Goal: Transaction & Acquisition: Purchase product/service

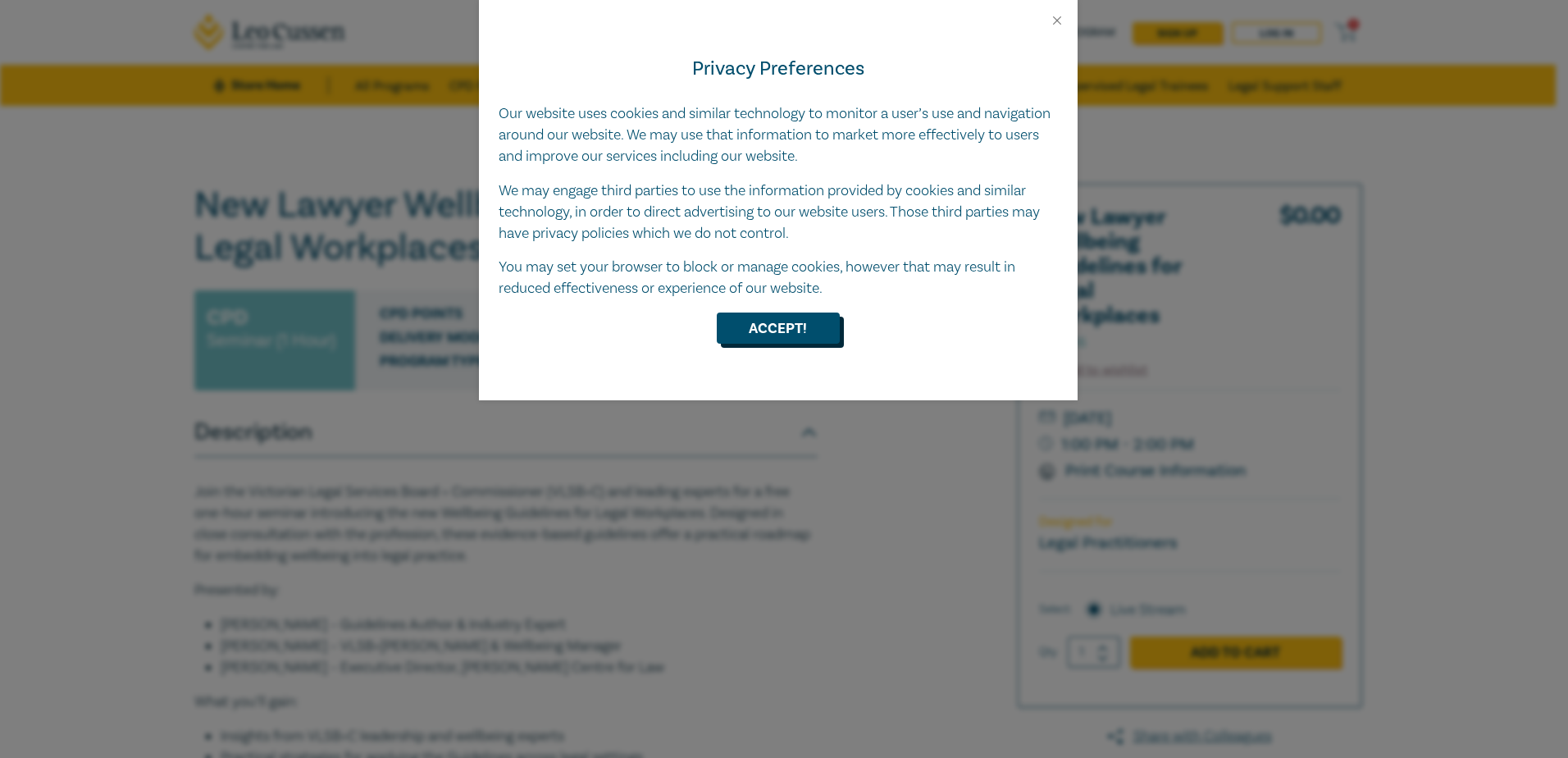
click at [778, 332] on button "Accept!" at bounding box center [778, 328] width 123 height 31
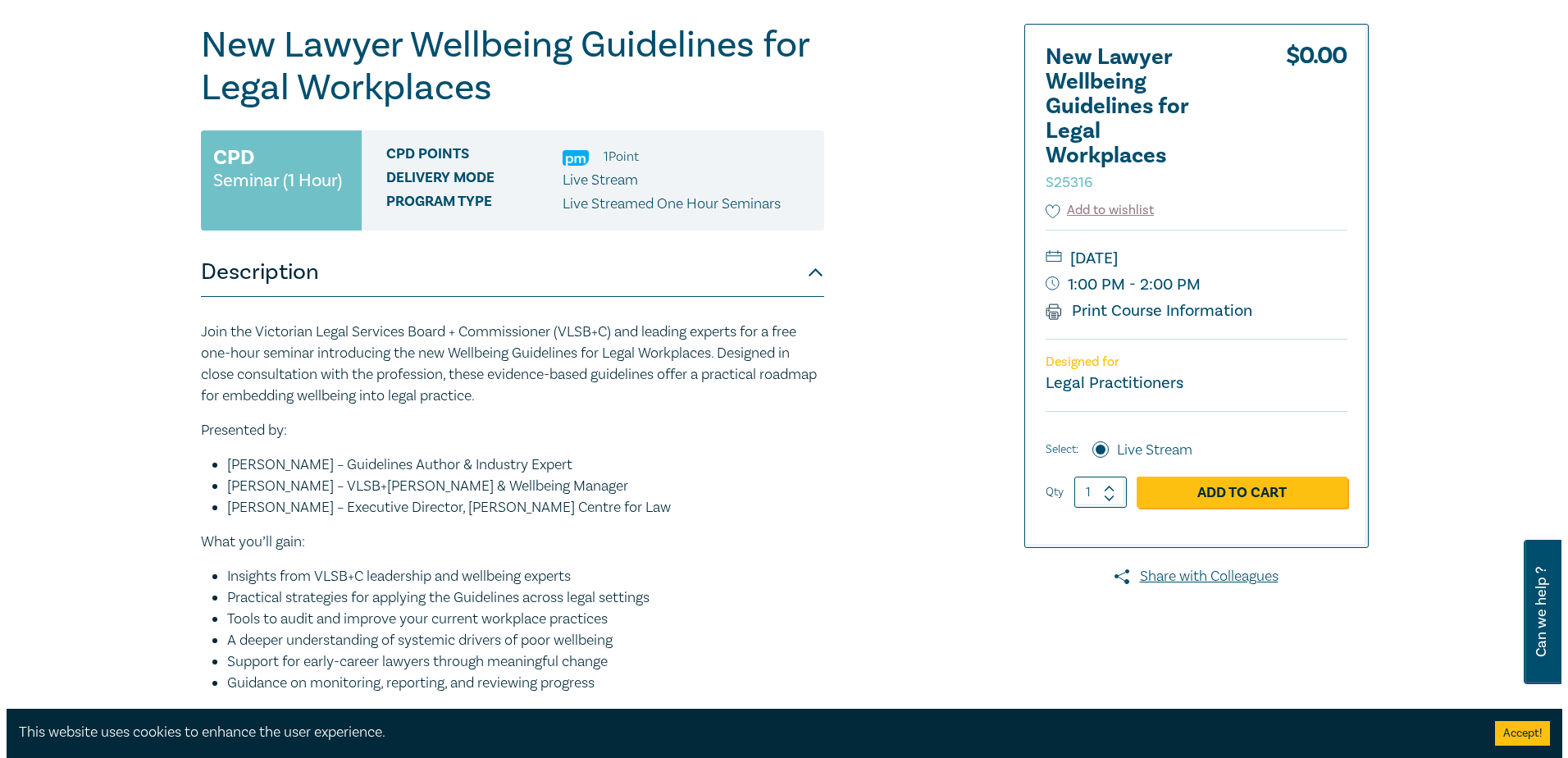
scroll to position [219, 0]
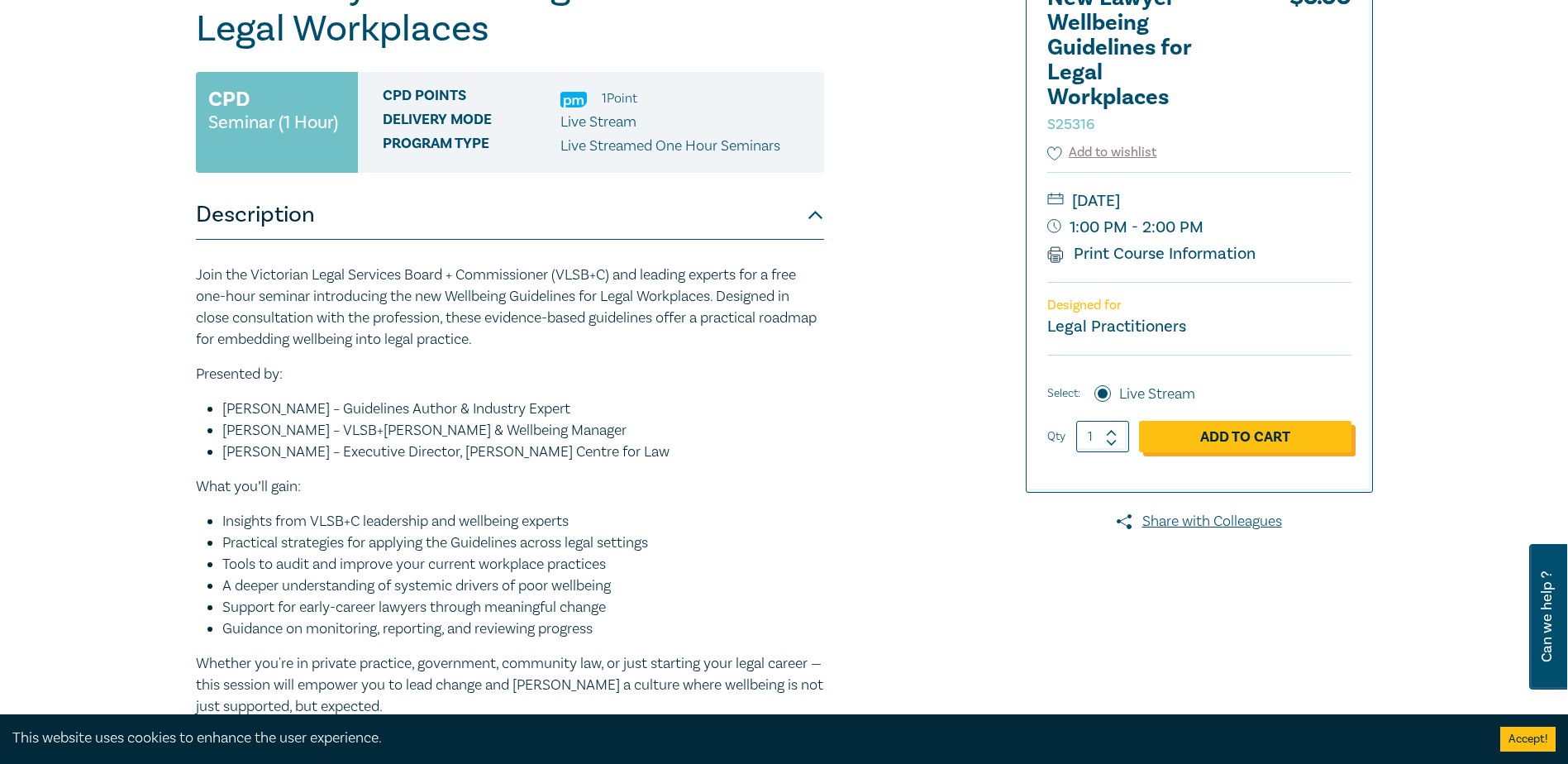
click at [1225, 432] on link "Add to Cart" at bounding box center [1245, 437] width 213 height 32
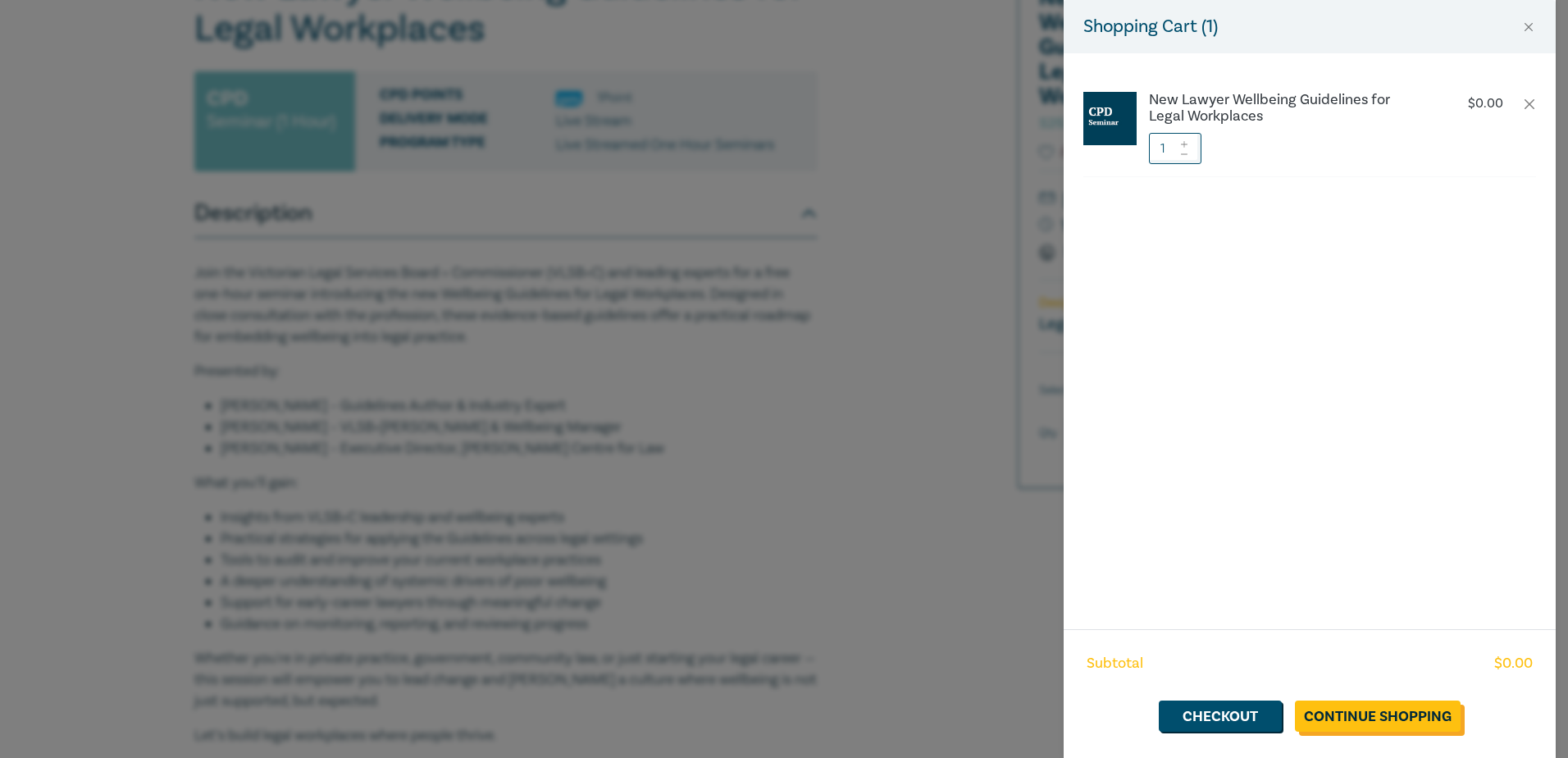
click at [1393, 717] on link "Continue Shopping" at bounding box center [1377, 716] width 166 height 31
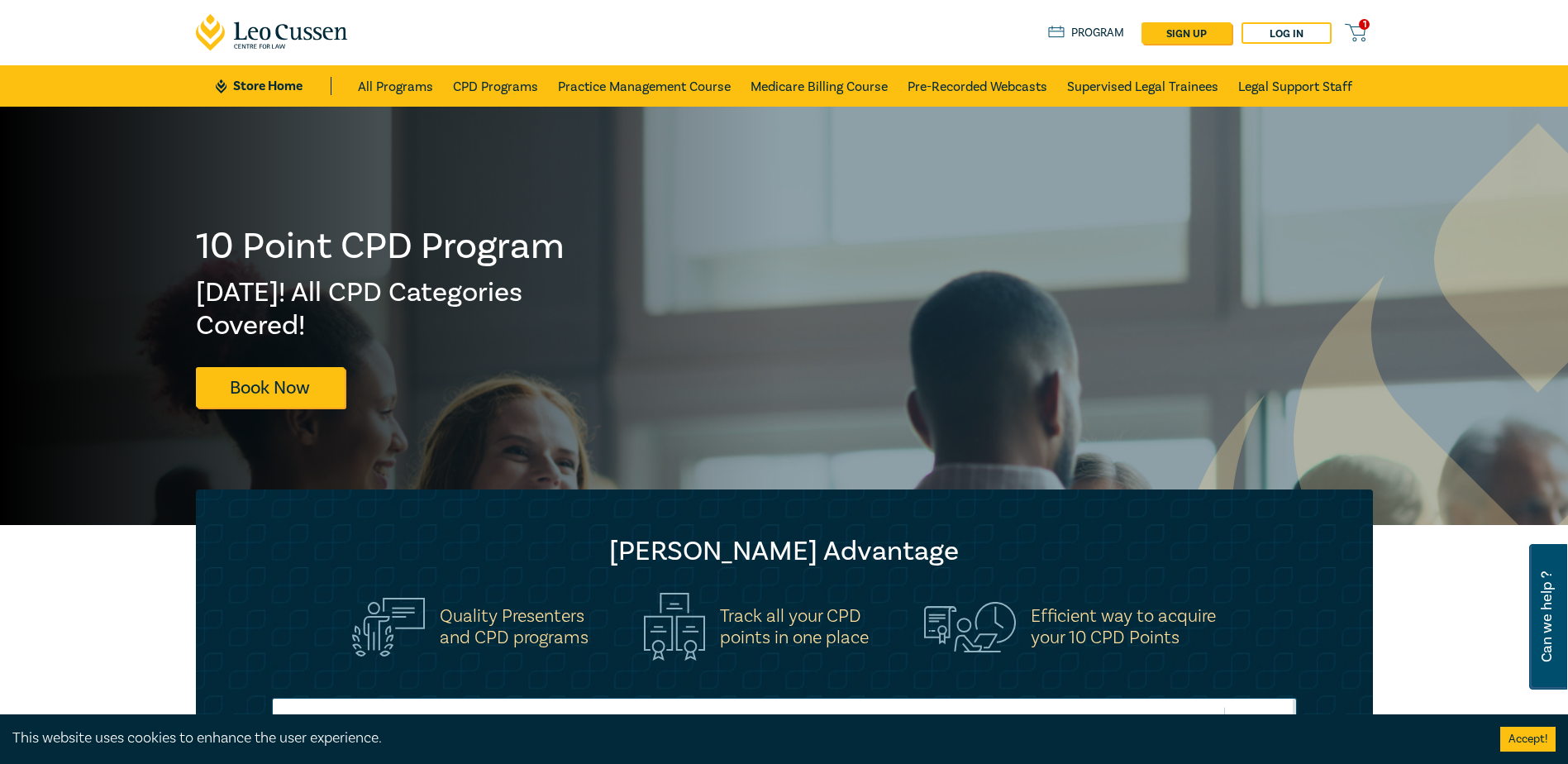
click at [1356, 28] on icon at bounding box center [1354, 30] width 19 height 11
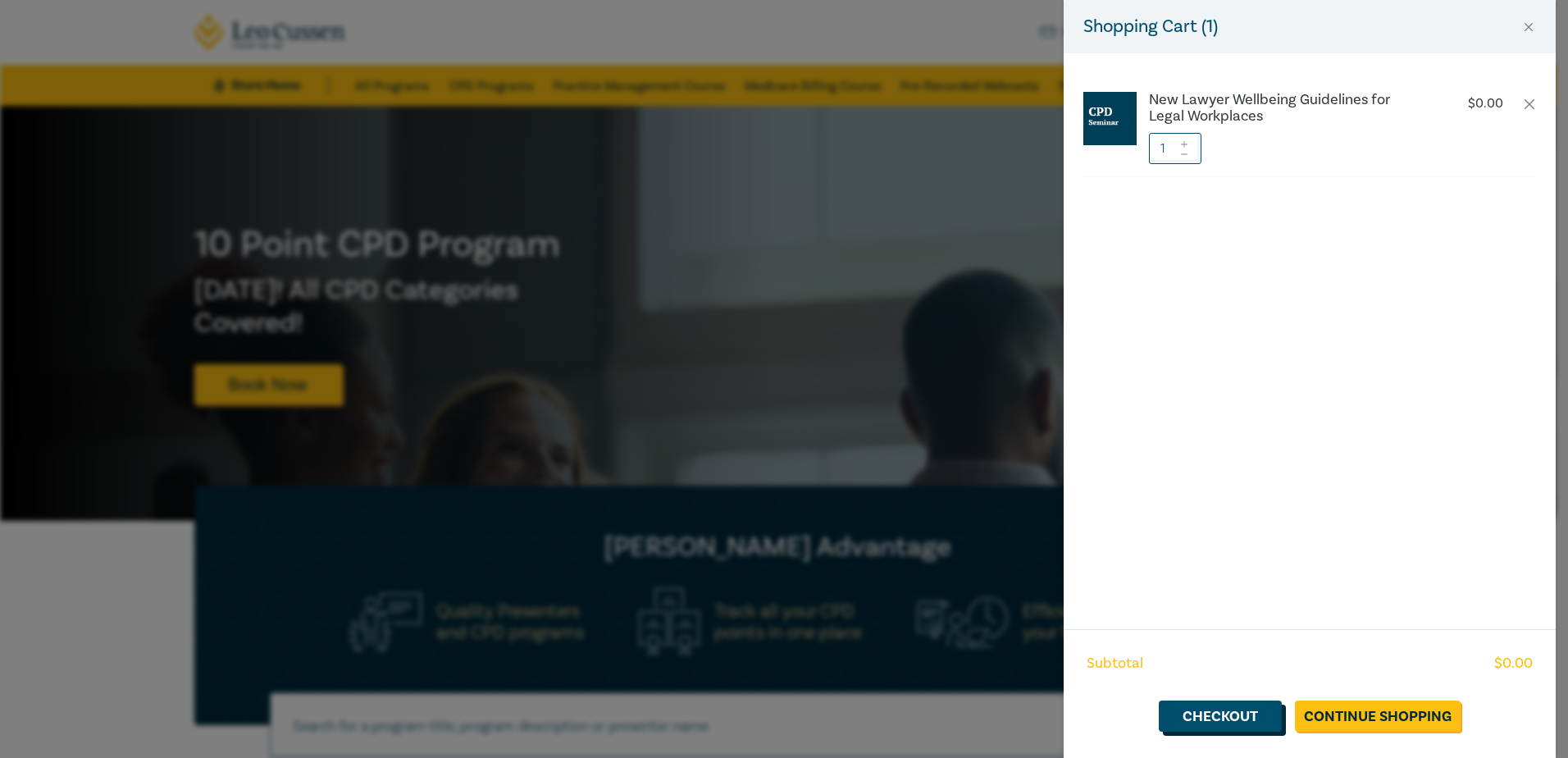
click at [1215, 722] on link "Checkout" at bounding box center [1219, 716] width 123 height 31
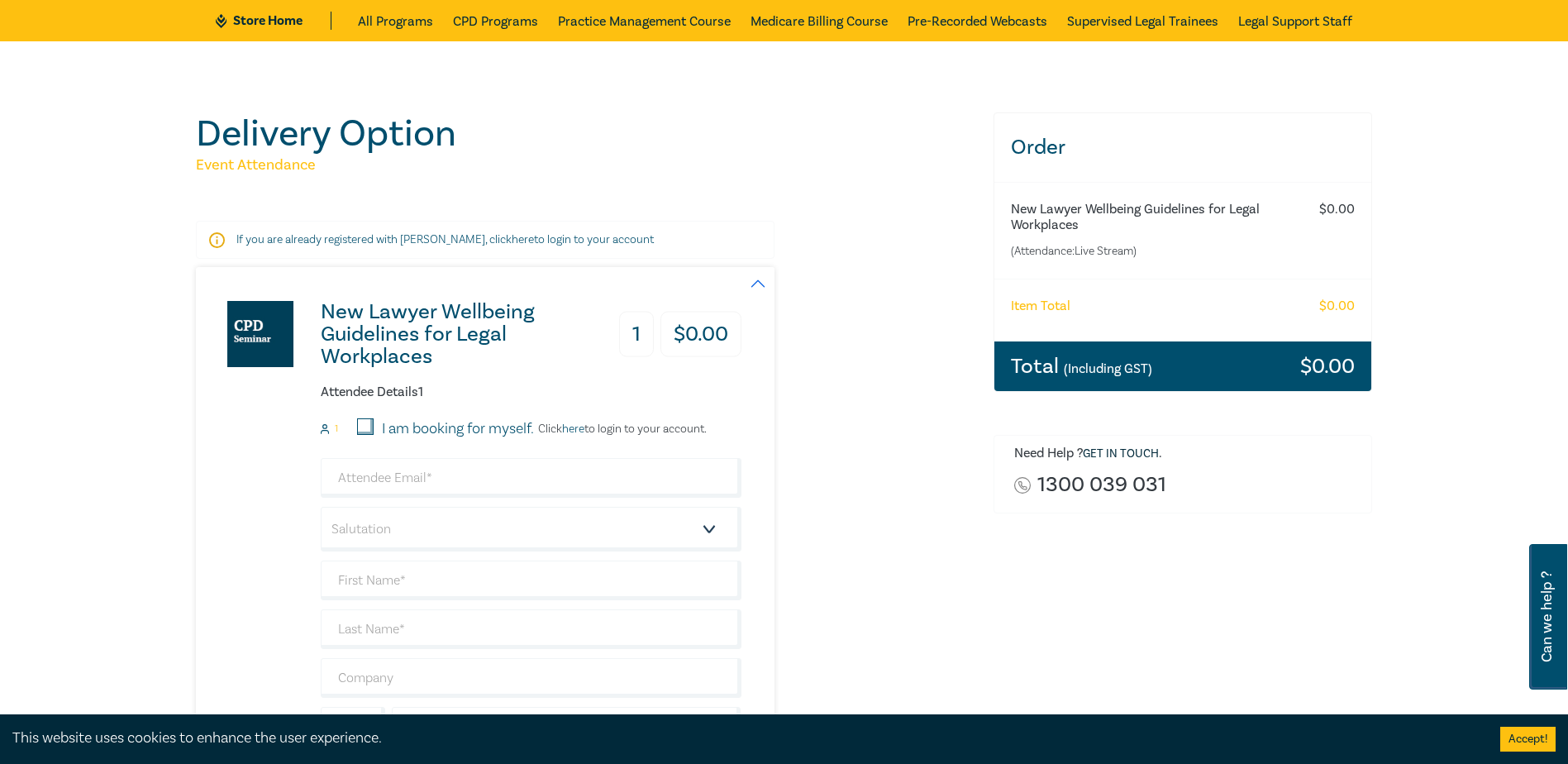
scroll to position [275, 0]
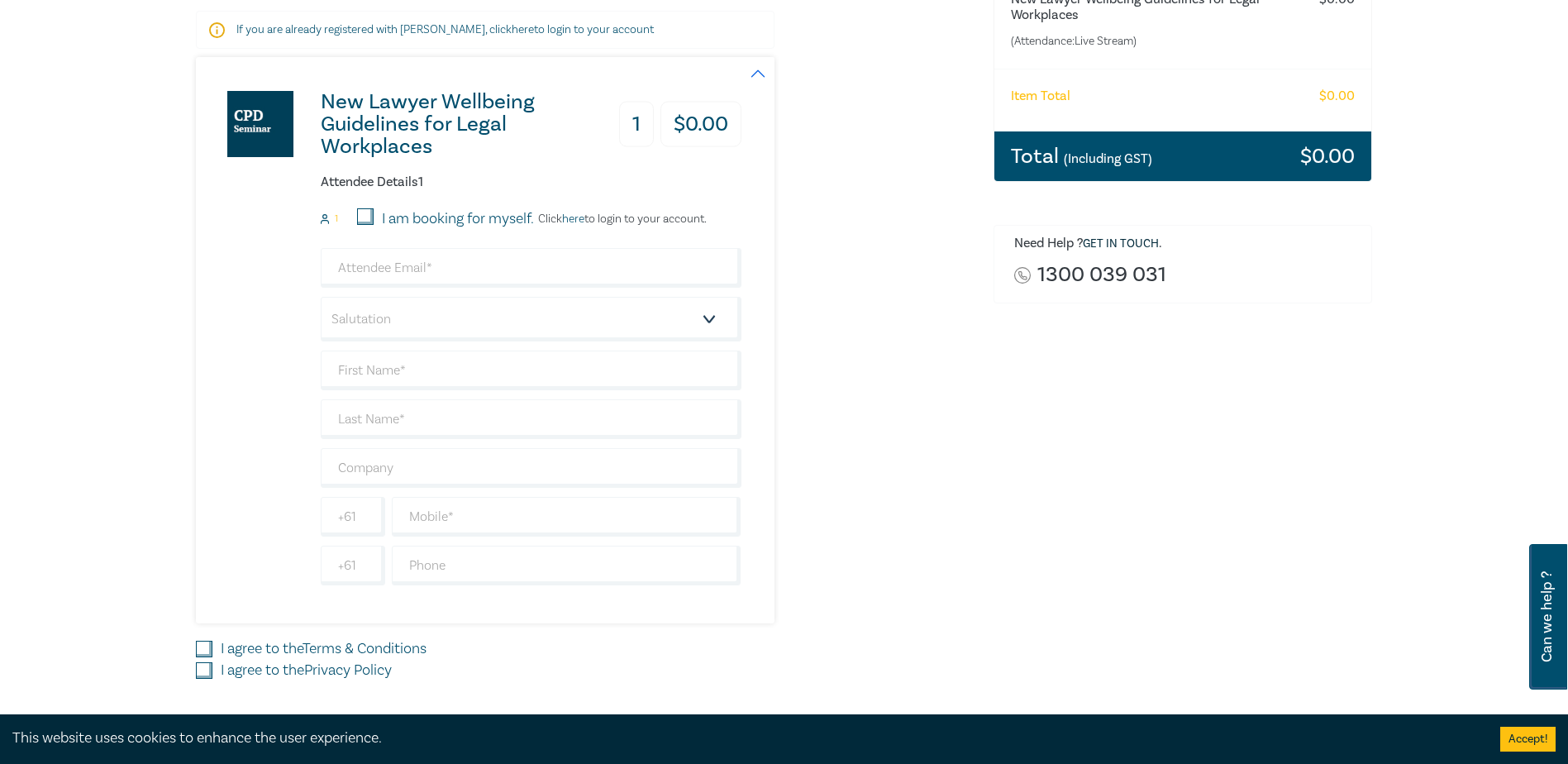
click at [364, 219] on input "I am booking for myself." at bounding box center [365, 216] width 17 height 17
checkbox input "true"
click at [580, 221] on link "here" at bounding box center [573, 218] width 23 height 15
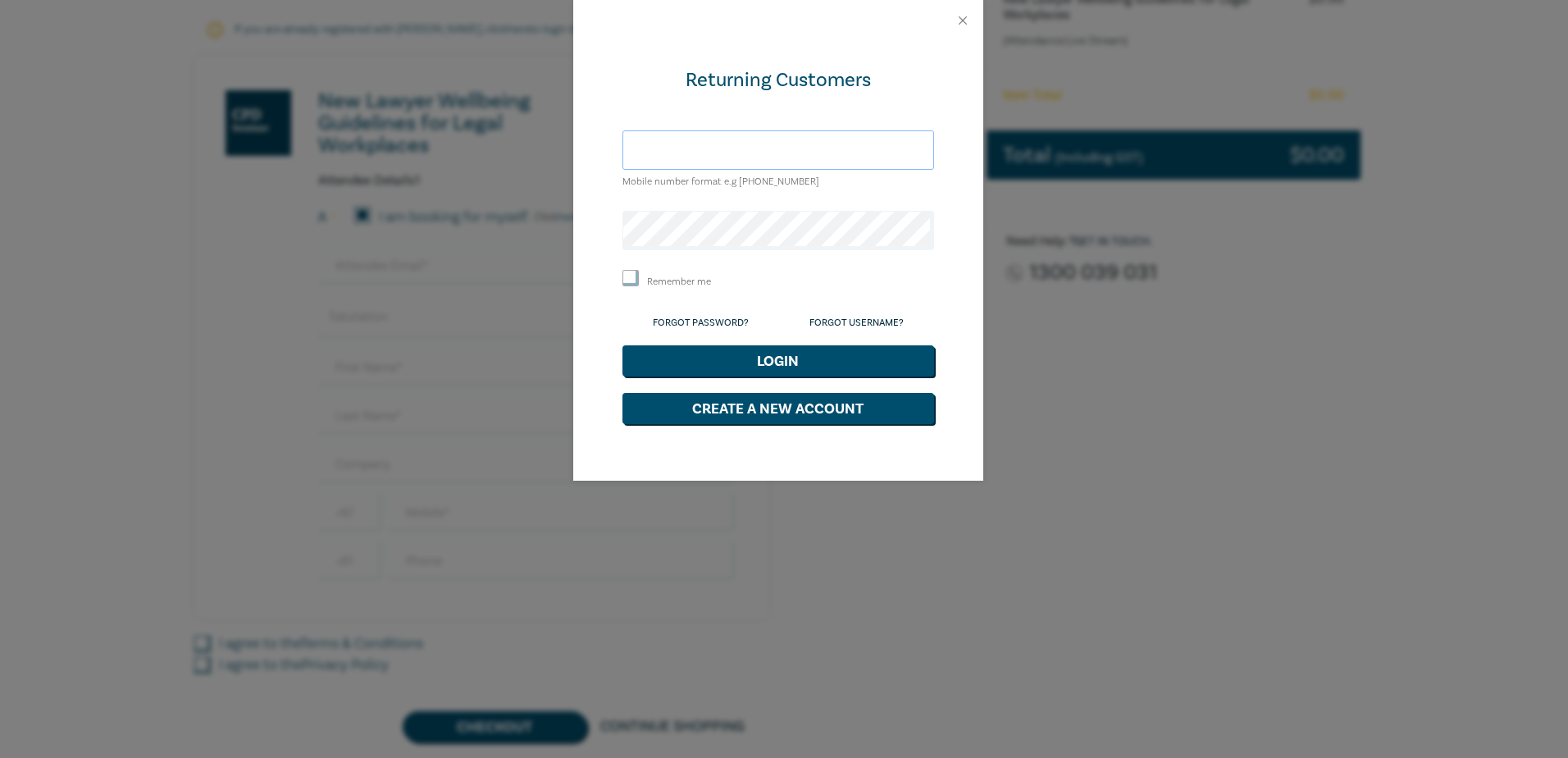
click at [751, 148] on input "text" at bounding box center [779, 150] width 312 height 39
click at [783, 408] on button "Create a New Account" at bounding box center [779, 408] width 312 height 31
select select "AU"
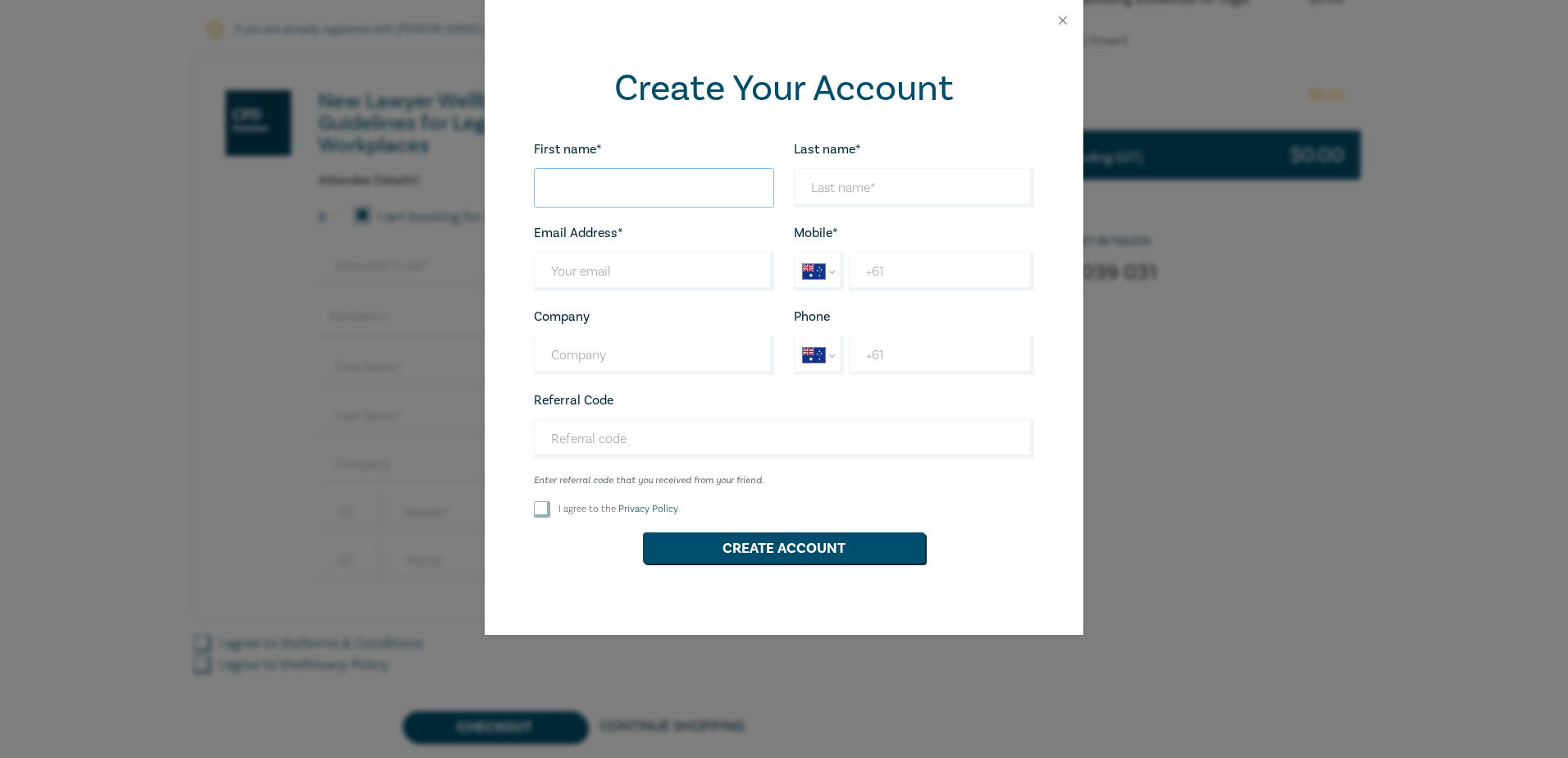
click at [630, 190] on input "First name*" at bounding box center [653, 187] width 240 height 39
type input "Cordelia"
type input "Wong"
type input "[PERSON_NAME][EMAIL_ADDRESS][DOMAIN_NAME]"
click at [923, 271] on input "+61" at bounding box center [940, 272] width 185 height 39
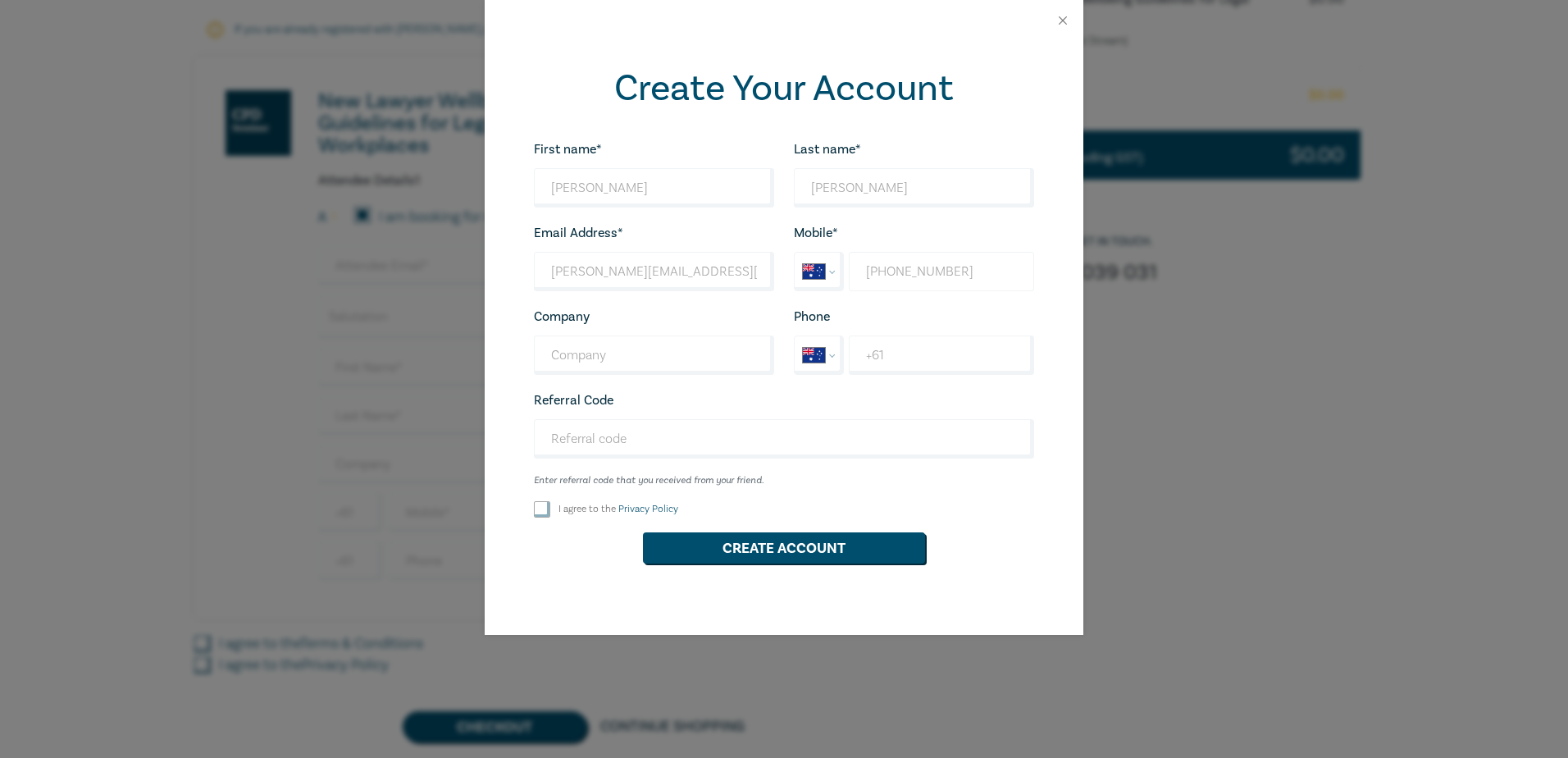
type input "+61 422 324 230"
click at [541, 512] on input "I agree to the Privacy Policy" at bounding box center [541, 509] width 17 height 17
checkbox input "true"
click at [742, 554] on button "Create Account" at bounding box center [784, 548] width 282 height 31
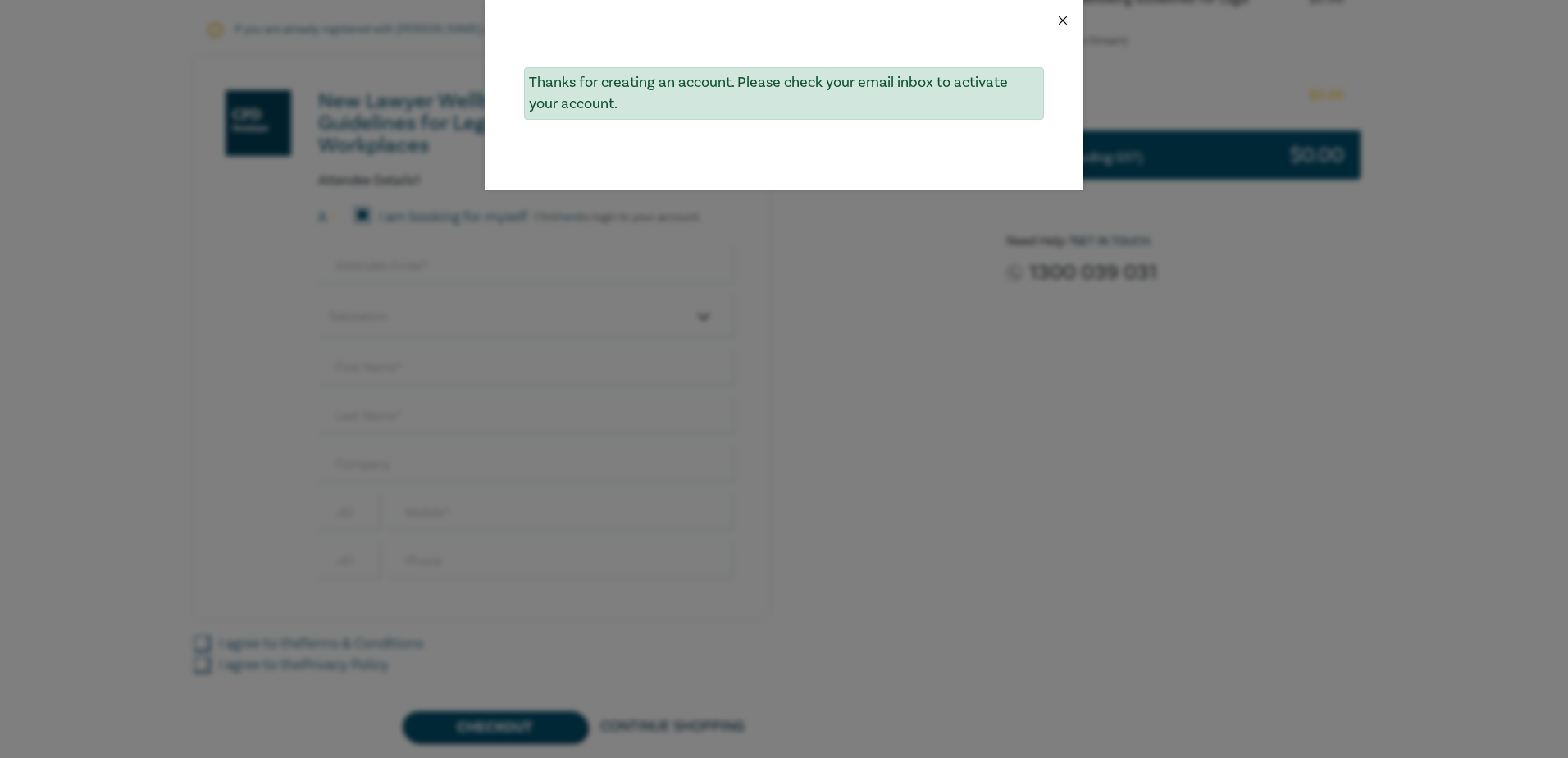
click at [1060, 22] on button "Close" at bounding box center [1062, 20] width 15 height 15
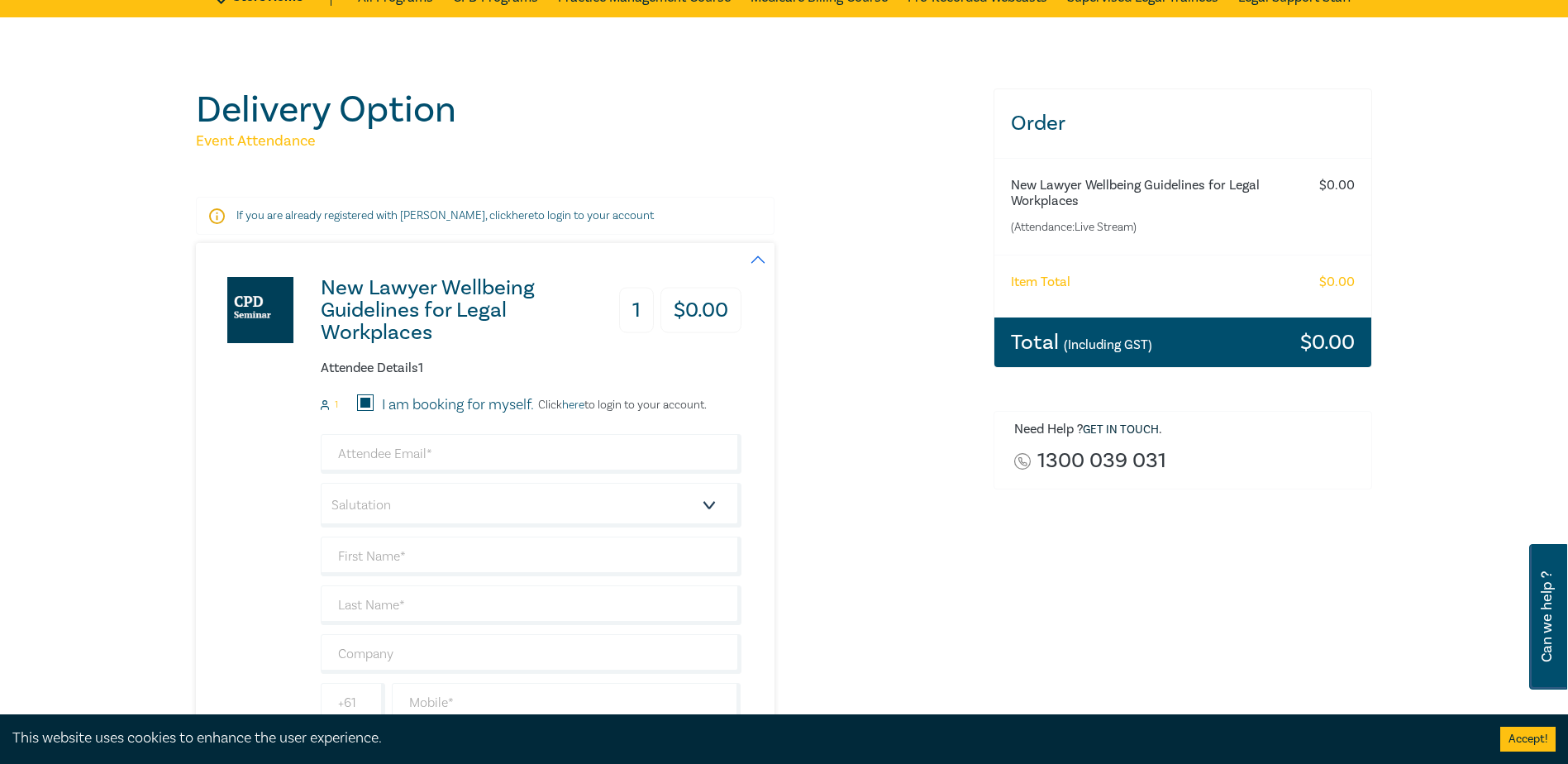
scroll to position [165, 0]
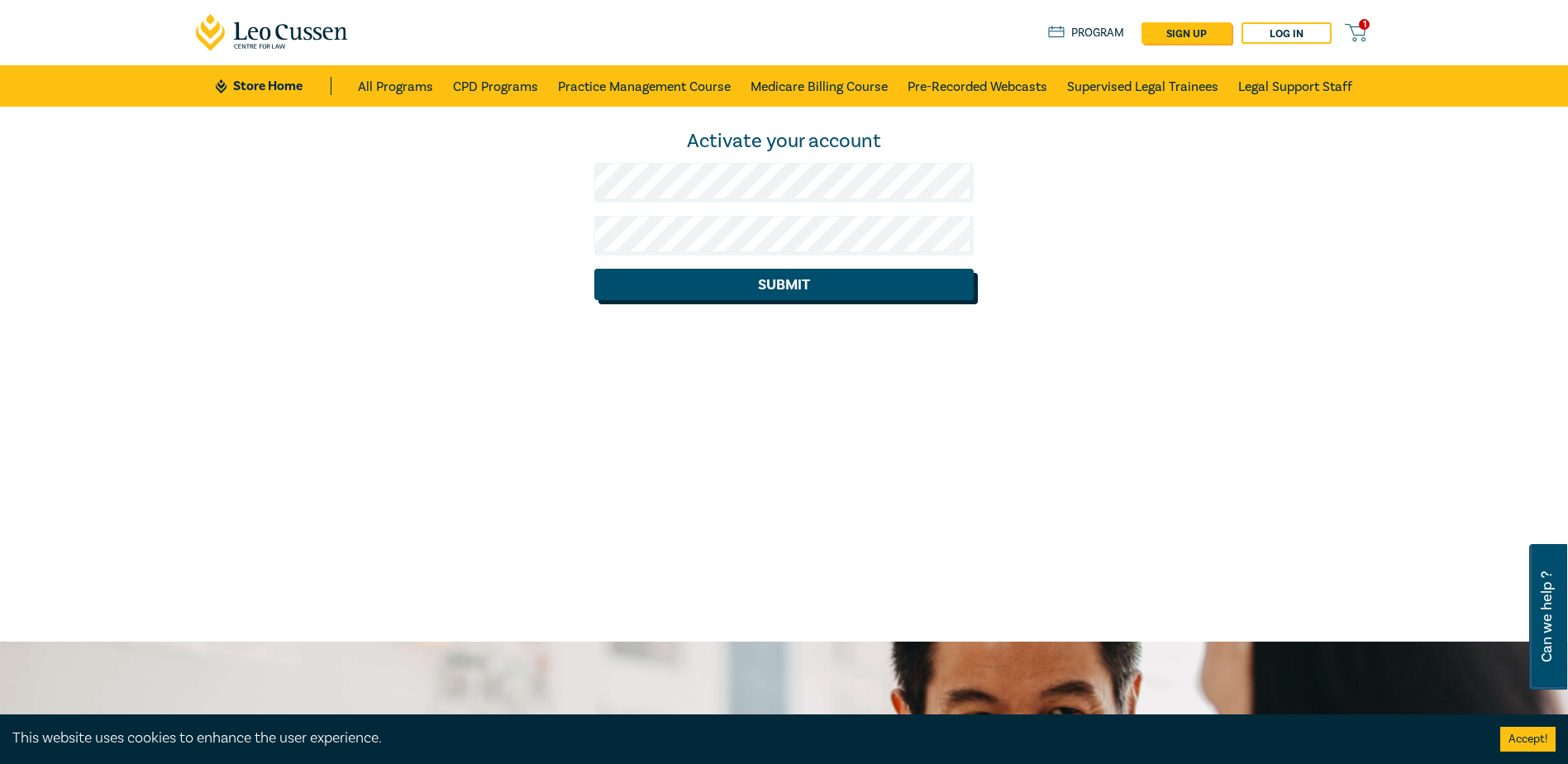
click at [800, 283] on button "Submit" at bounding box center [784, 285] width 380 height 32
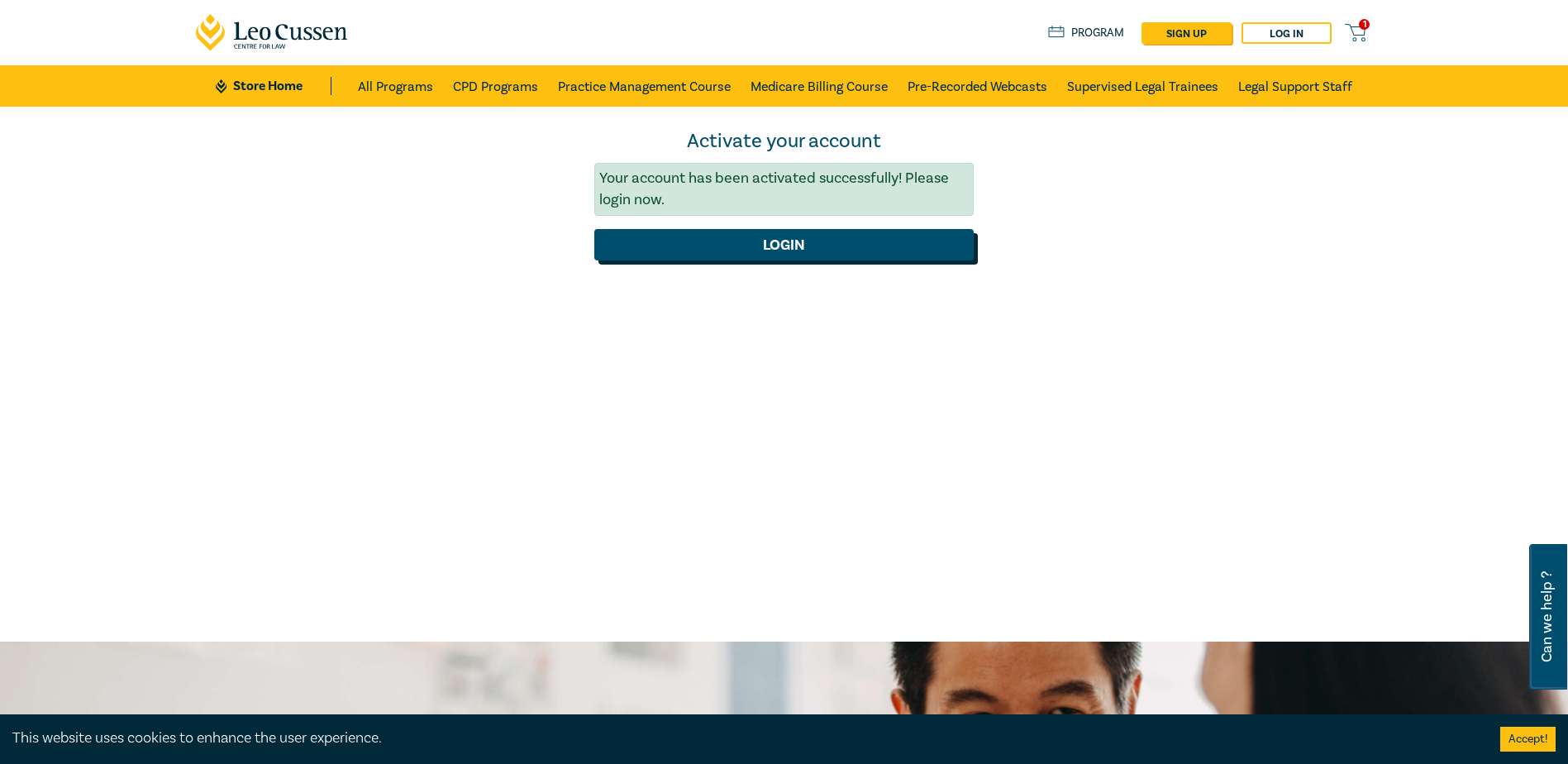
click at [799, 244] on button "Login" at bounding box center [784, 245] width 380 height 32
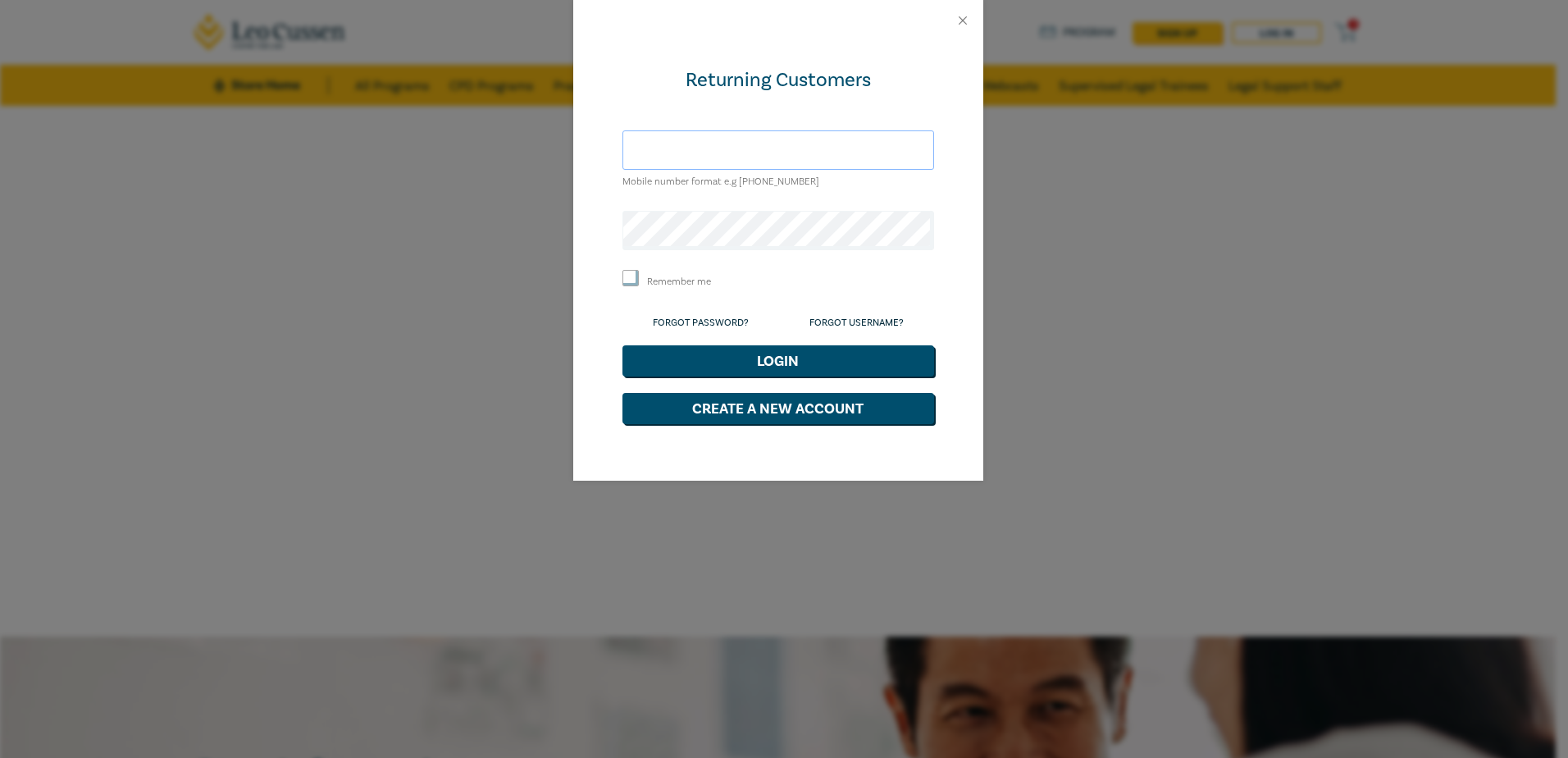
click at [727, 147] on input "text" at bounding box center [779, 150] width 312 height 39
type input "[PERSON_NAME][EMAIL_ADDRESS][DOMAIN_NAME]"
click at [783, 357] on button "Login" at bounding box center [779, 361] width 312 height 31
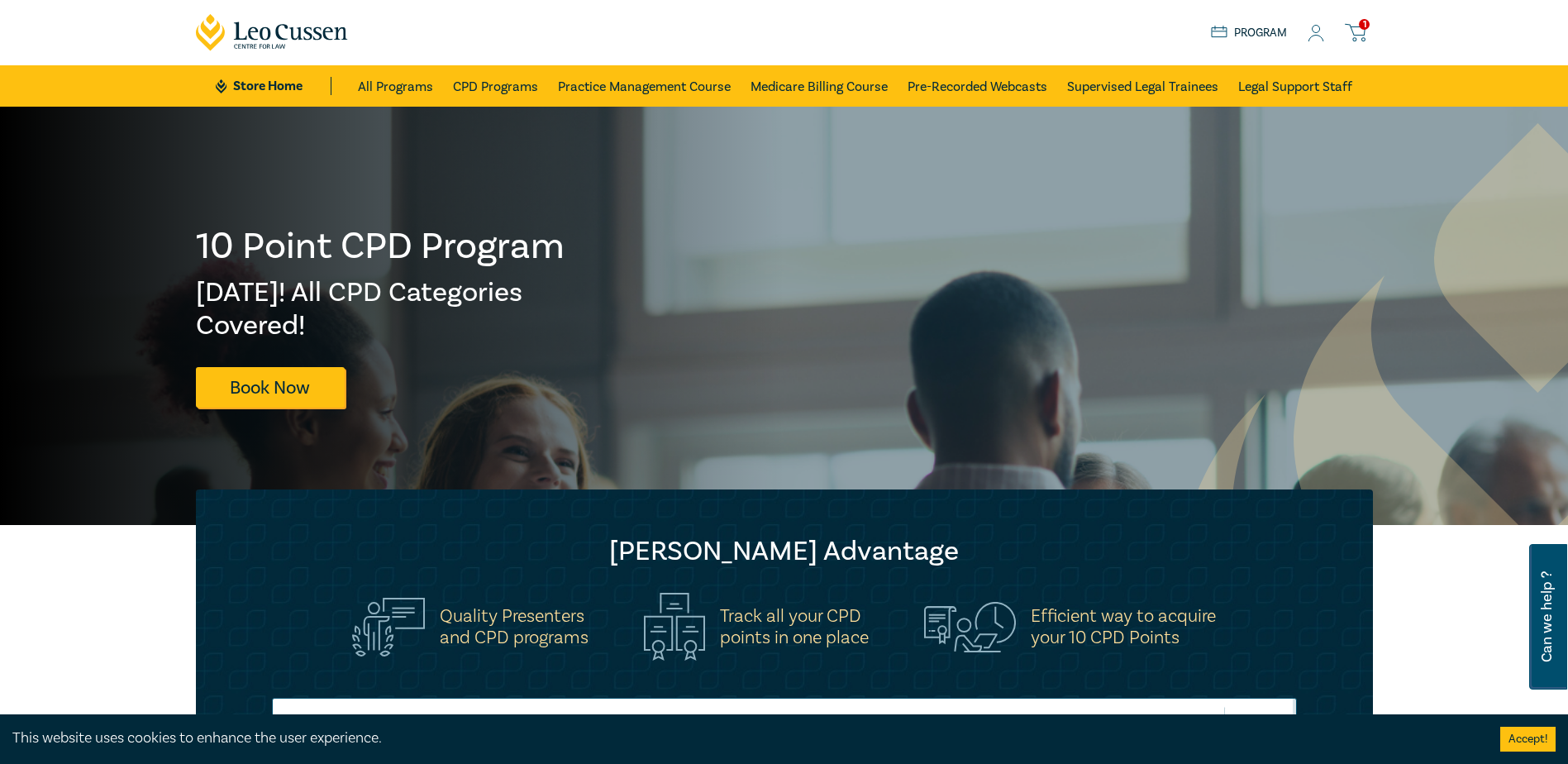
click at [1360, 34] on icon at bounding box center [1354, 33] width 21 height 21
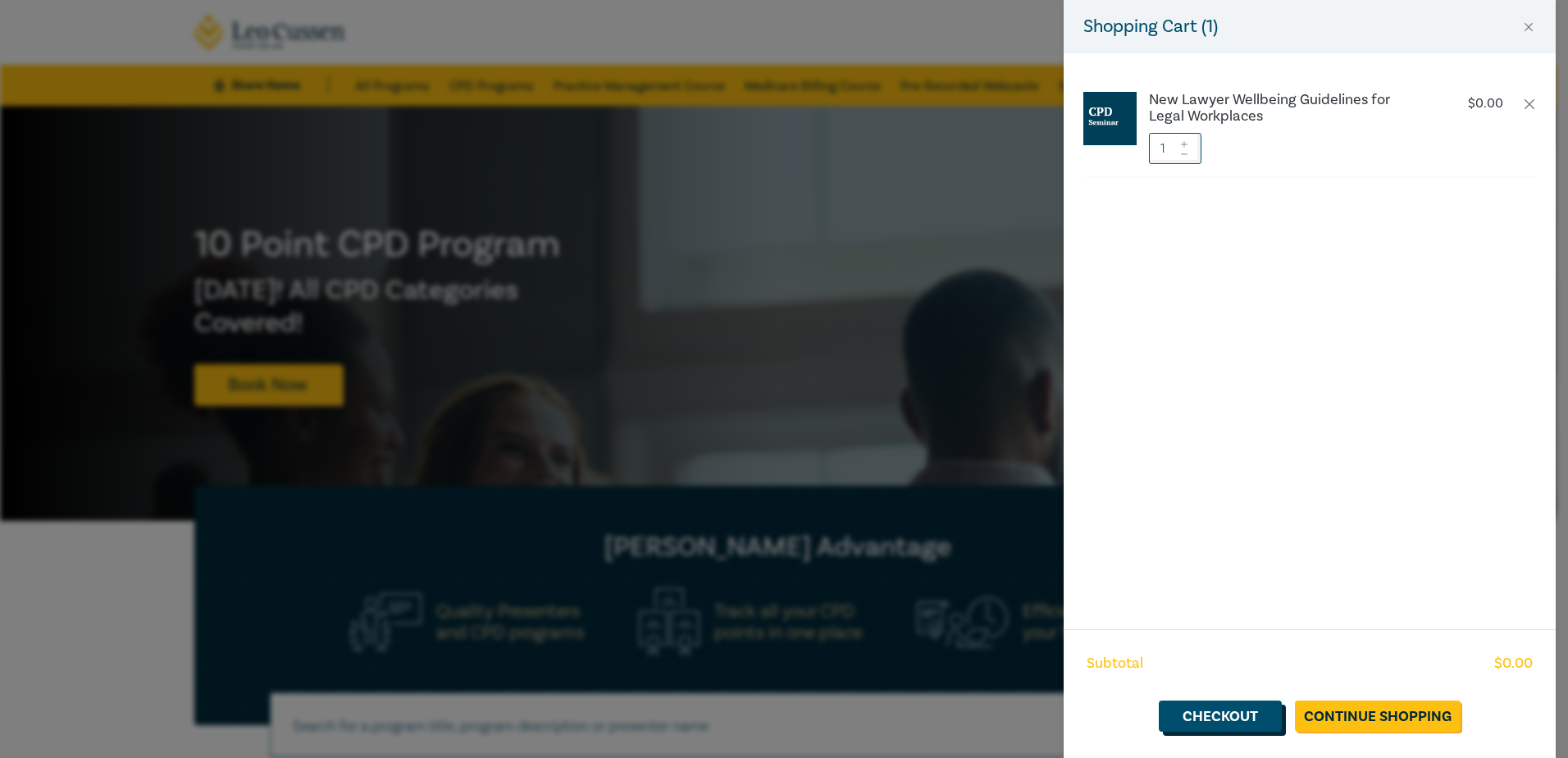
click at [1203, 714] on link "Checkout" at bounding box center [1219, 716] width 123 height 31
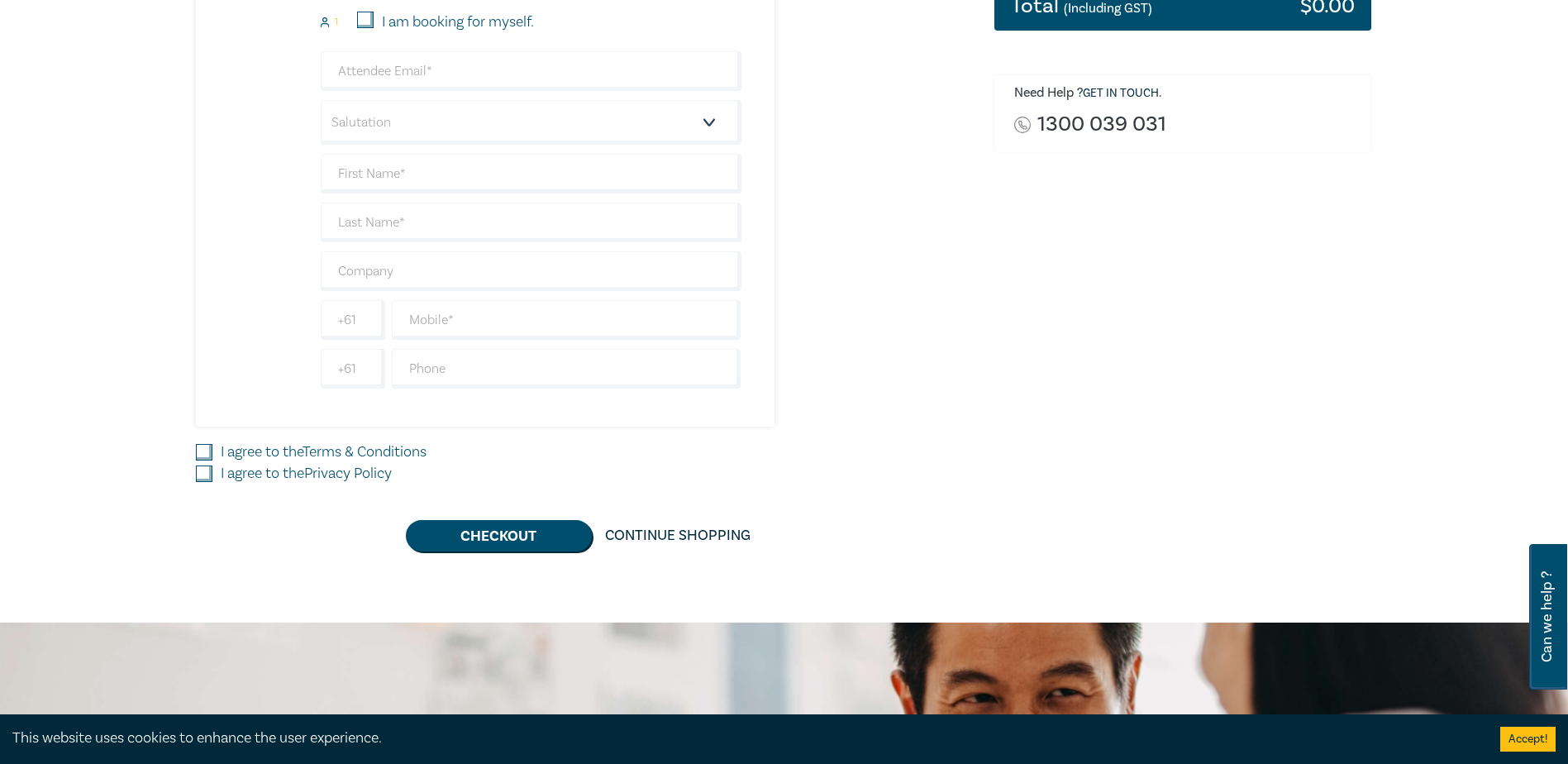
scroll to position [496, 0]
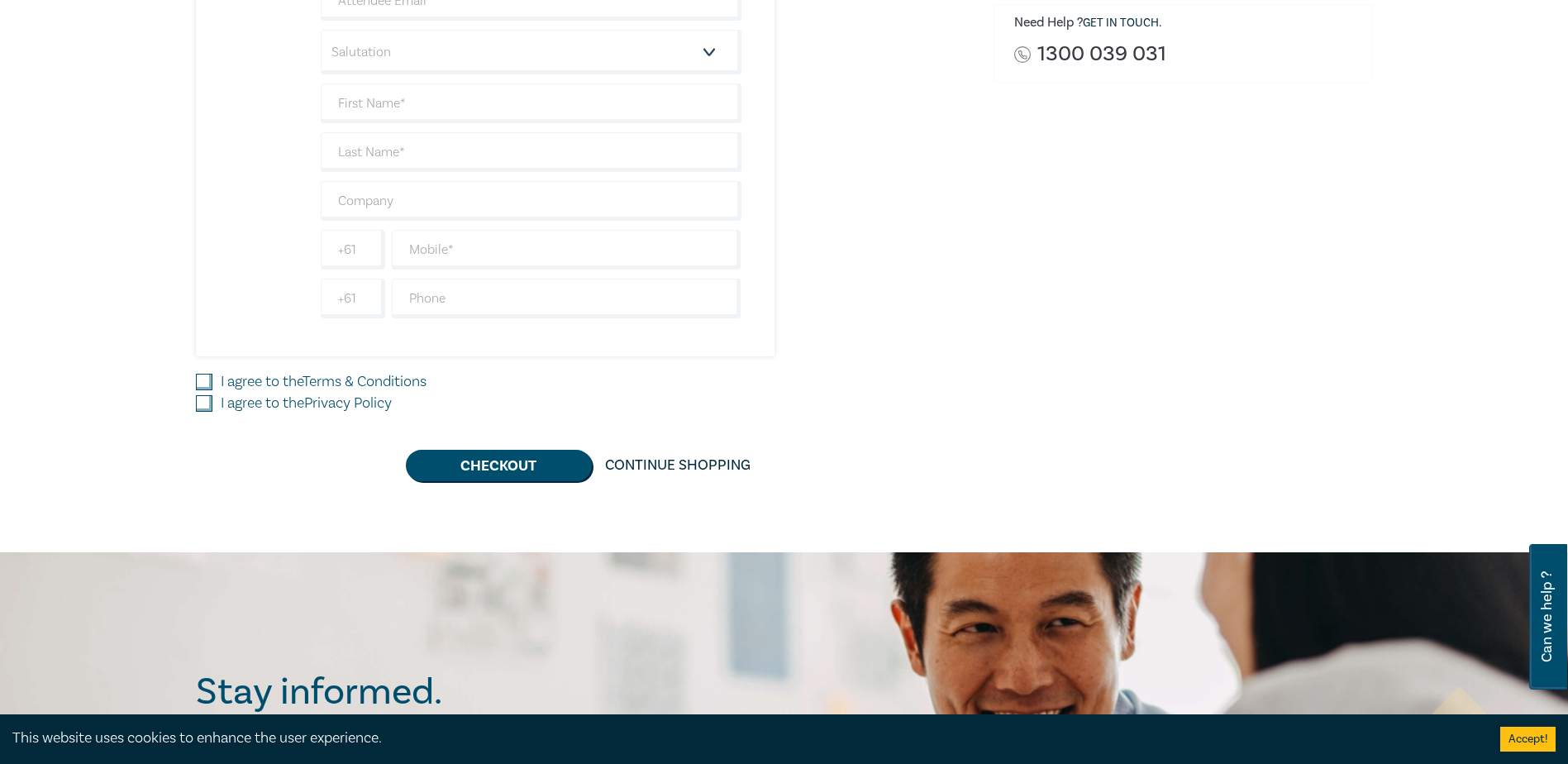
click at [205, 381] on input "I agree to the Terms & Conditions" at bounding box center [204, 382] width 17 height 17
checkbox input "true"
click at [206, 403] on input "I agree to the Privacy Policy" at bounding box center [204, 403] width 17 height 17
checkbox input "true"
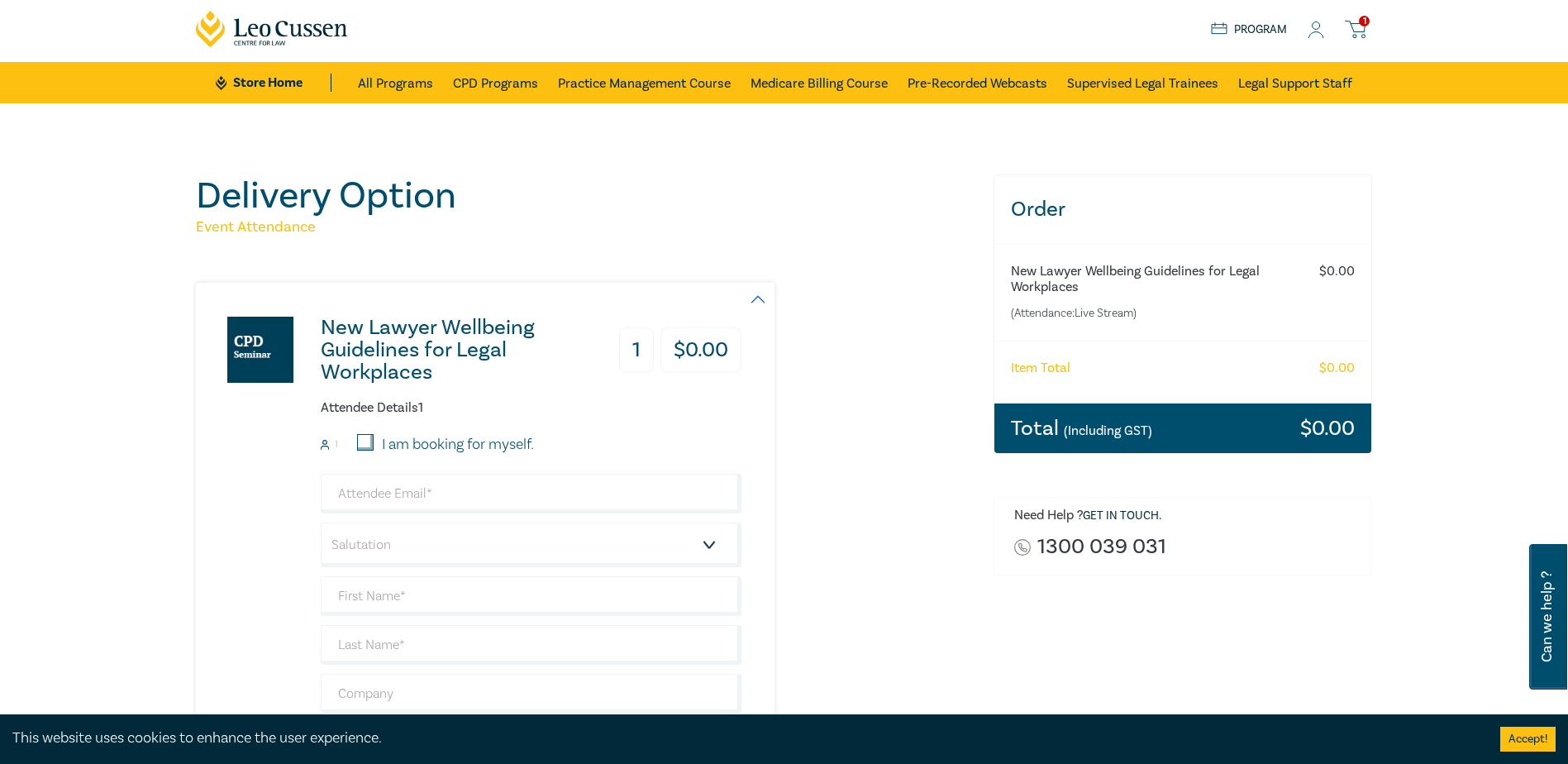
scroll to position [0, 0]
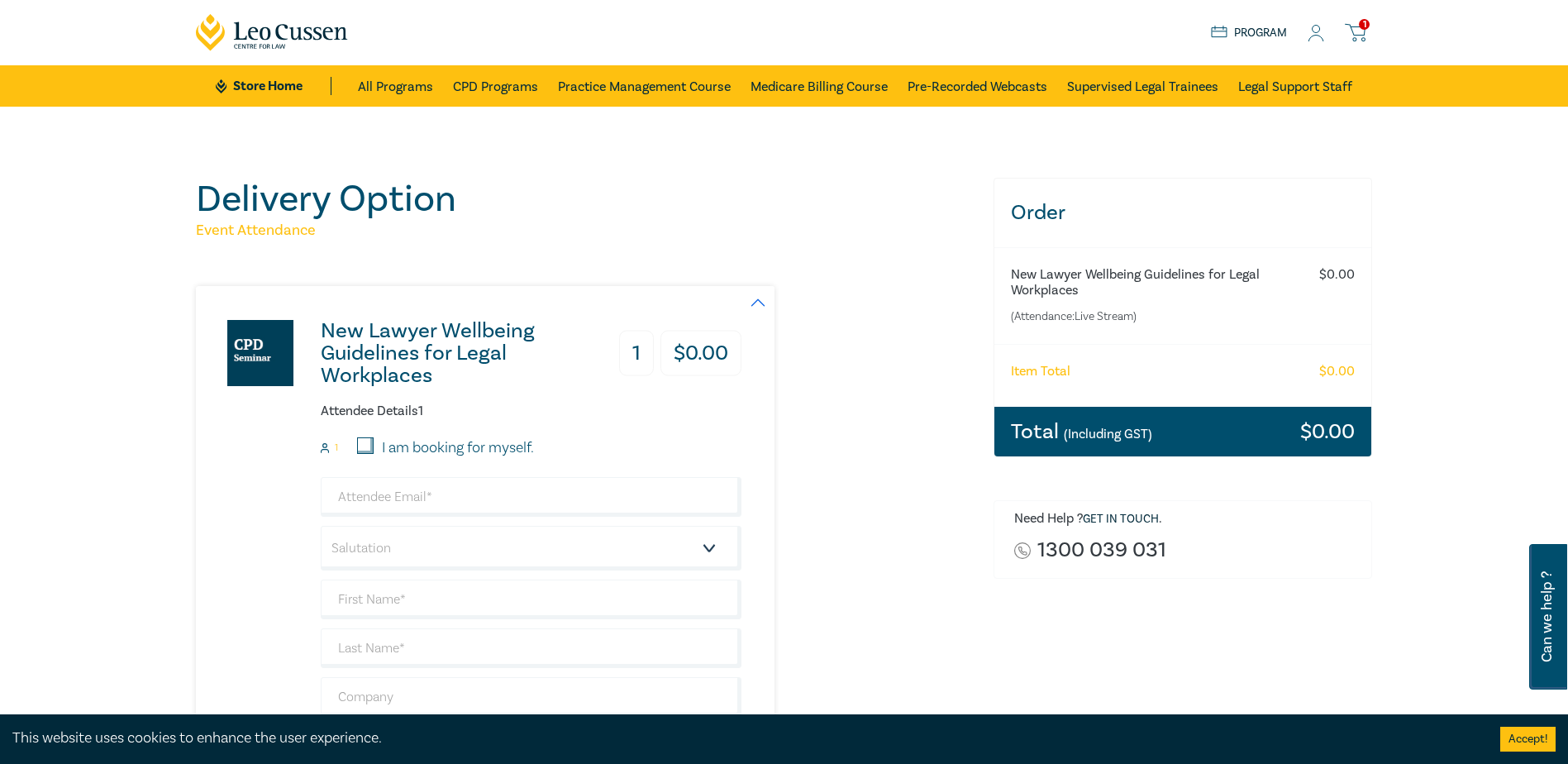
click at [1356, 38] on icon at bounding box center [1354, 33] width 21 height 21
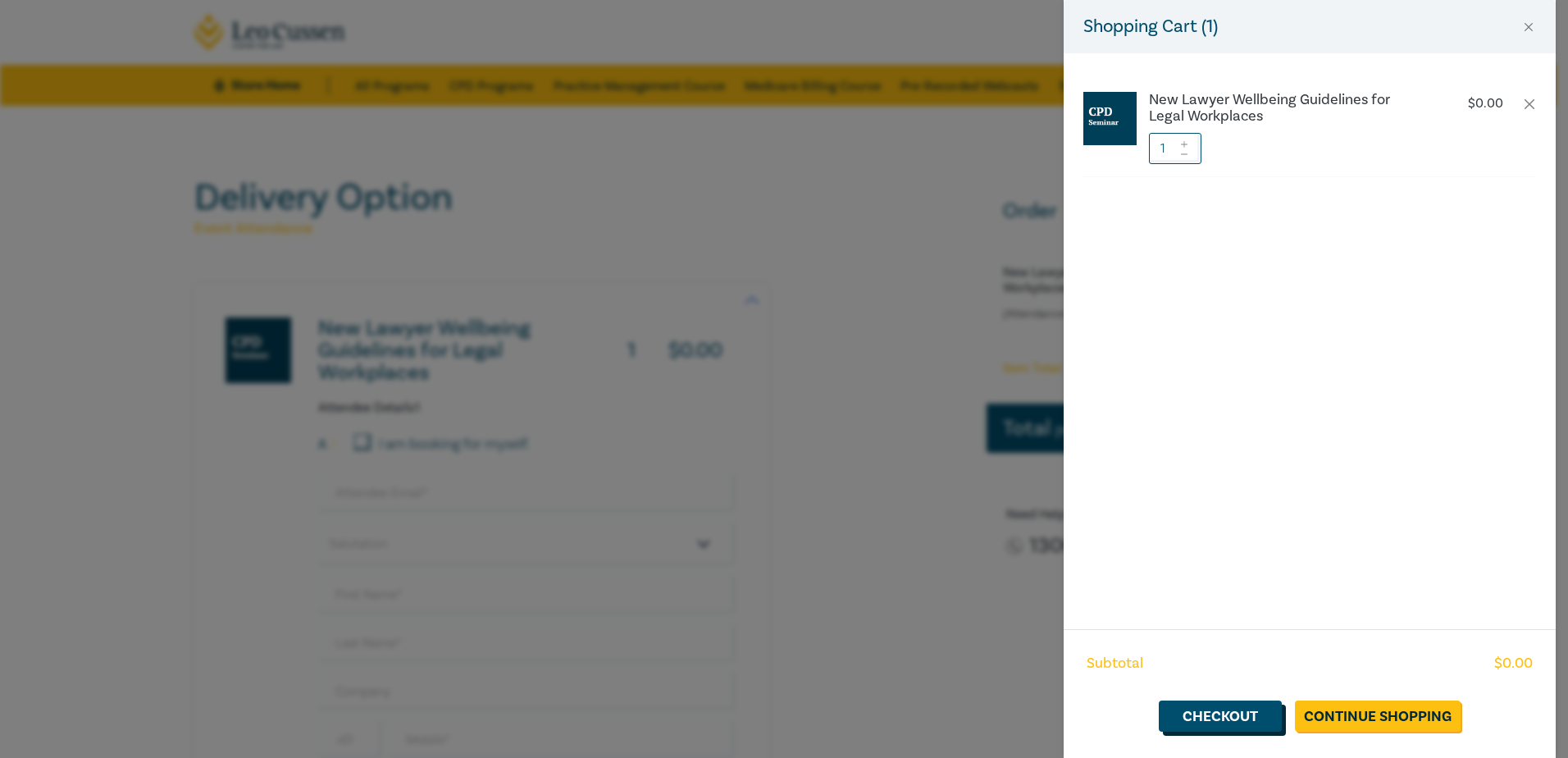
click at [1252, 719] on link "Checkout" at bounding box center [1219, 716] width 123 height 31
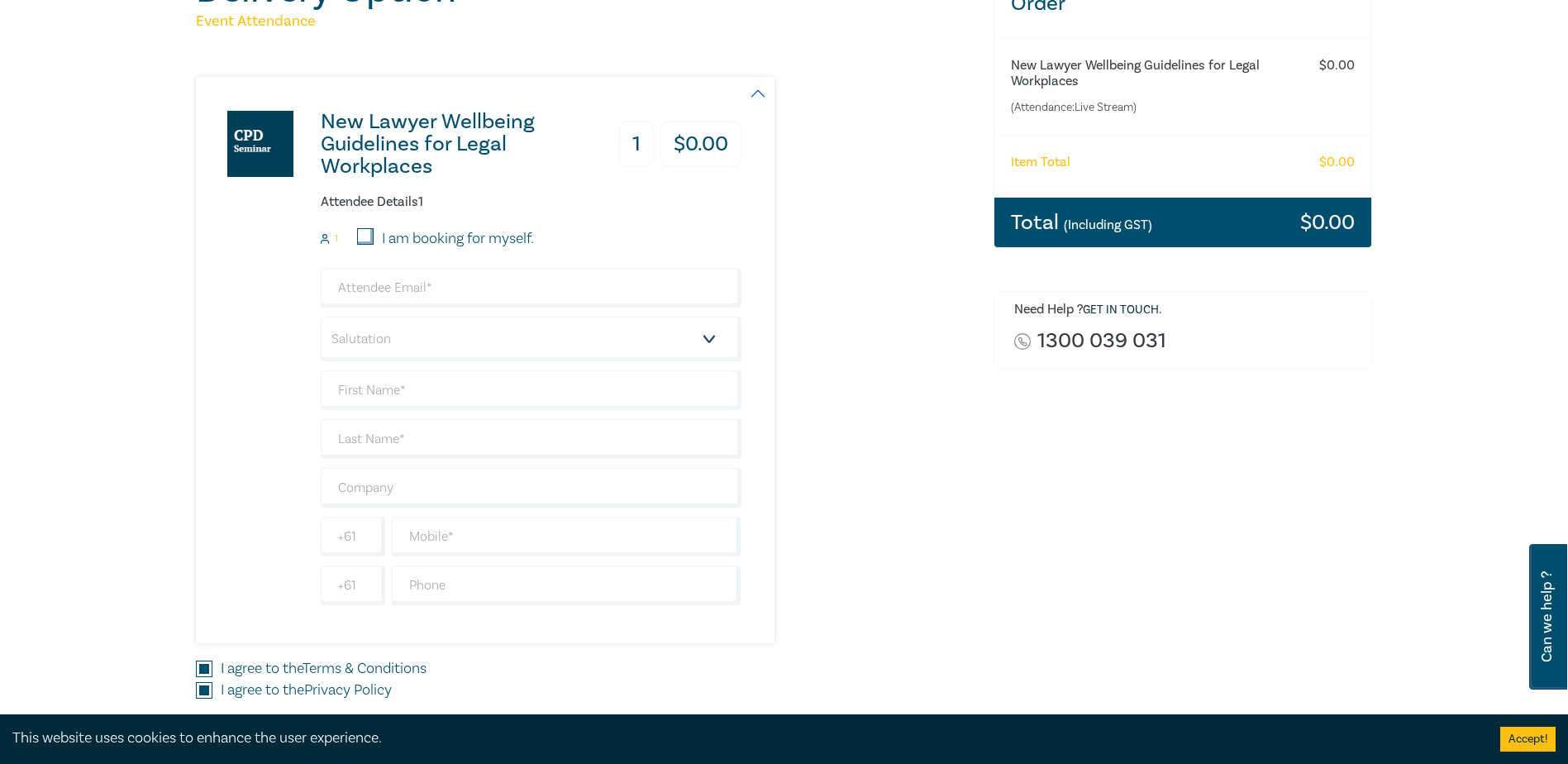
scroll to position [220, 0]
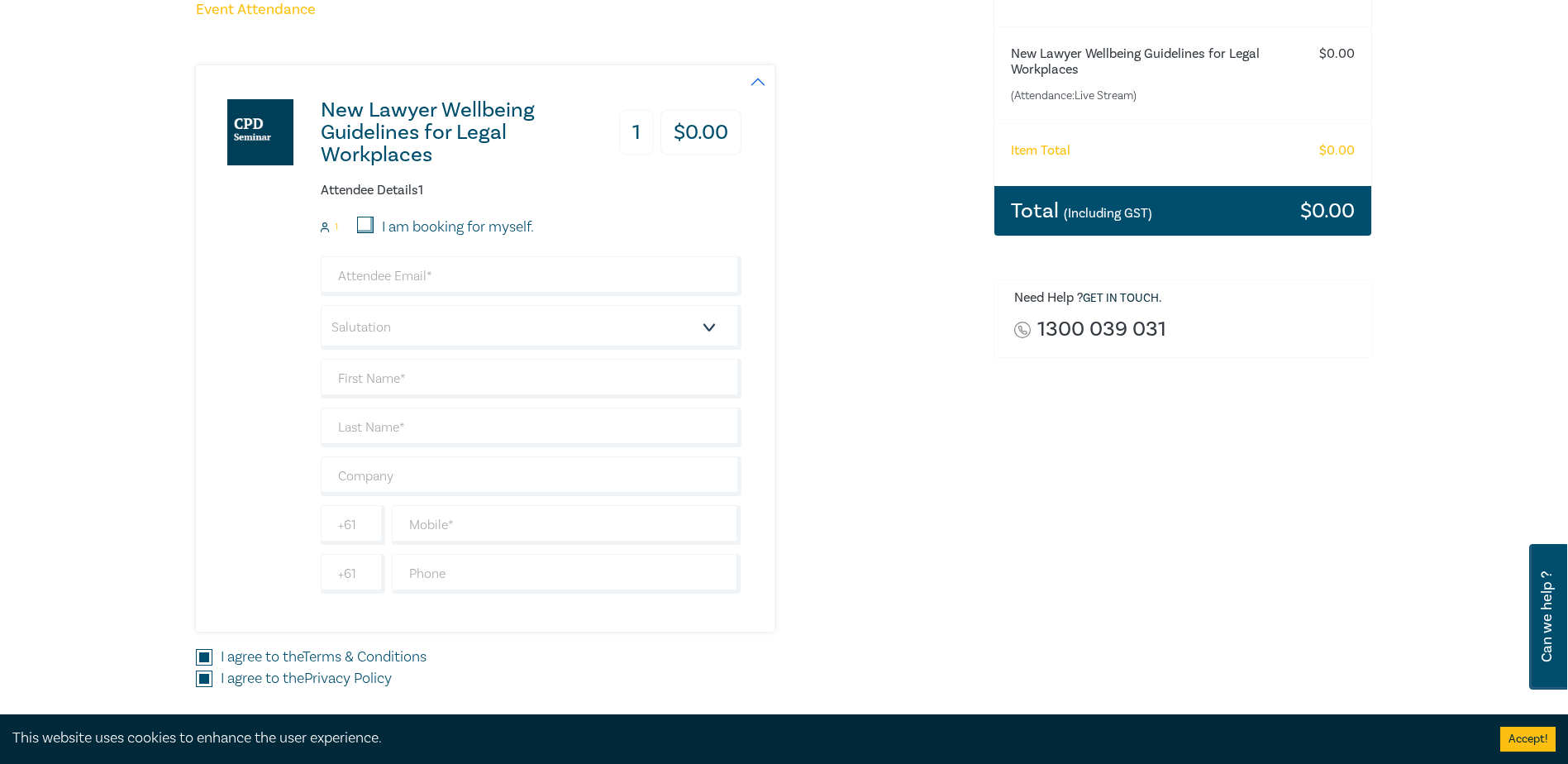
click at [361, 224] on input "I am booking for myself." at bounding box center [365, 224] width 17 height 17
checkbox input "true"
type input "[PERSON_NAME][EMAIL_ADDRESS][DOMAIN_NAME]"
type input "Cordelia"
type input "Wong"
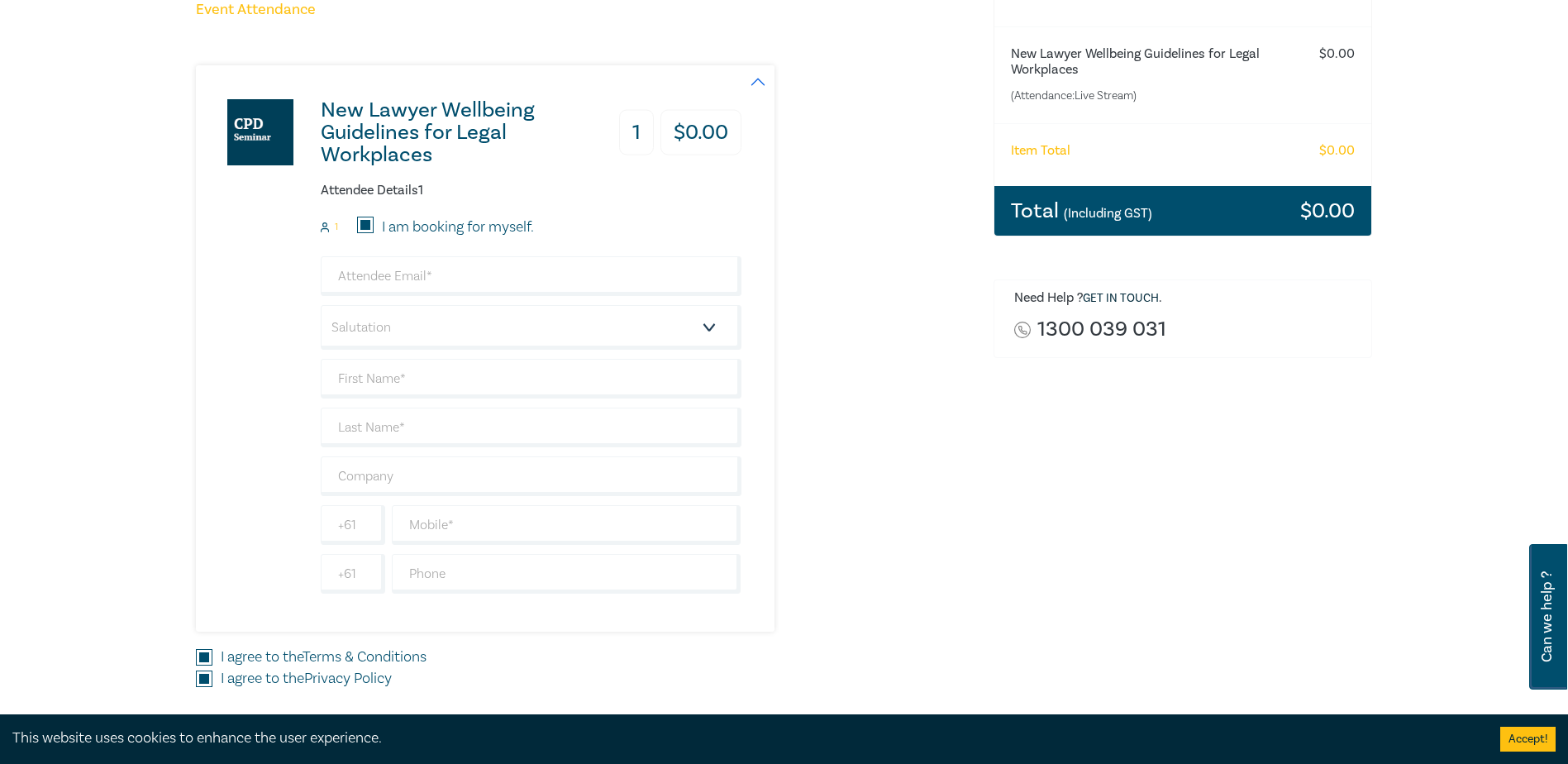
type input "422324230"
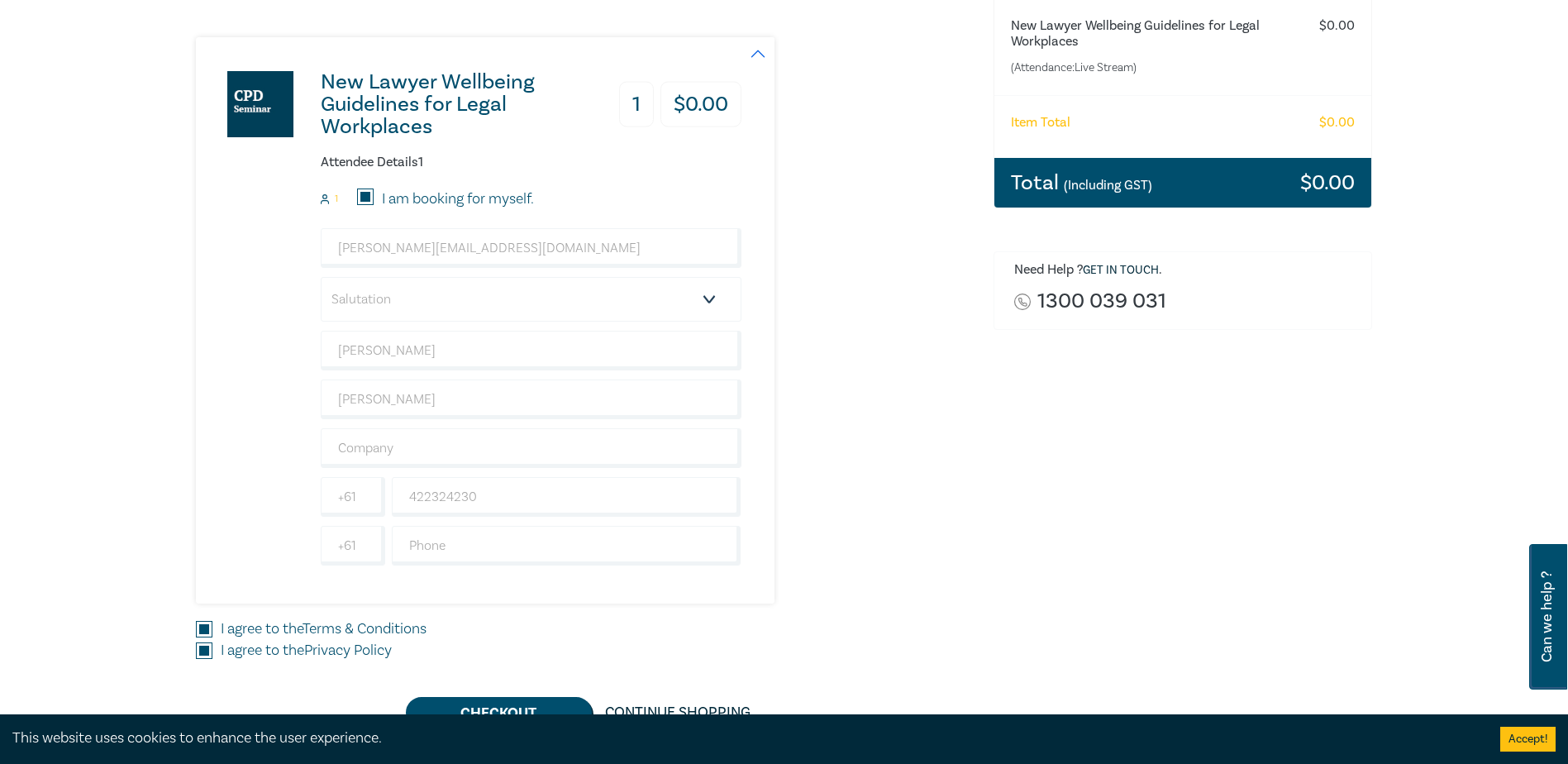
scroll to position [275, 0]
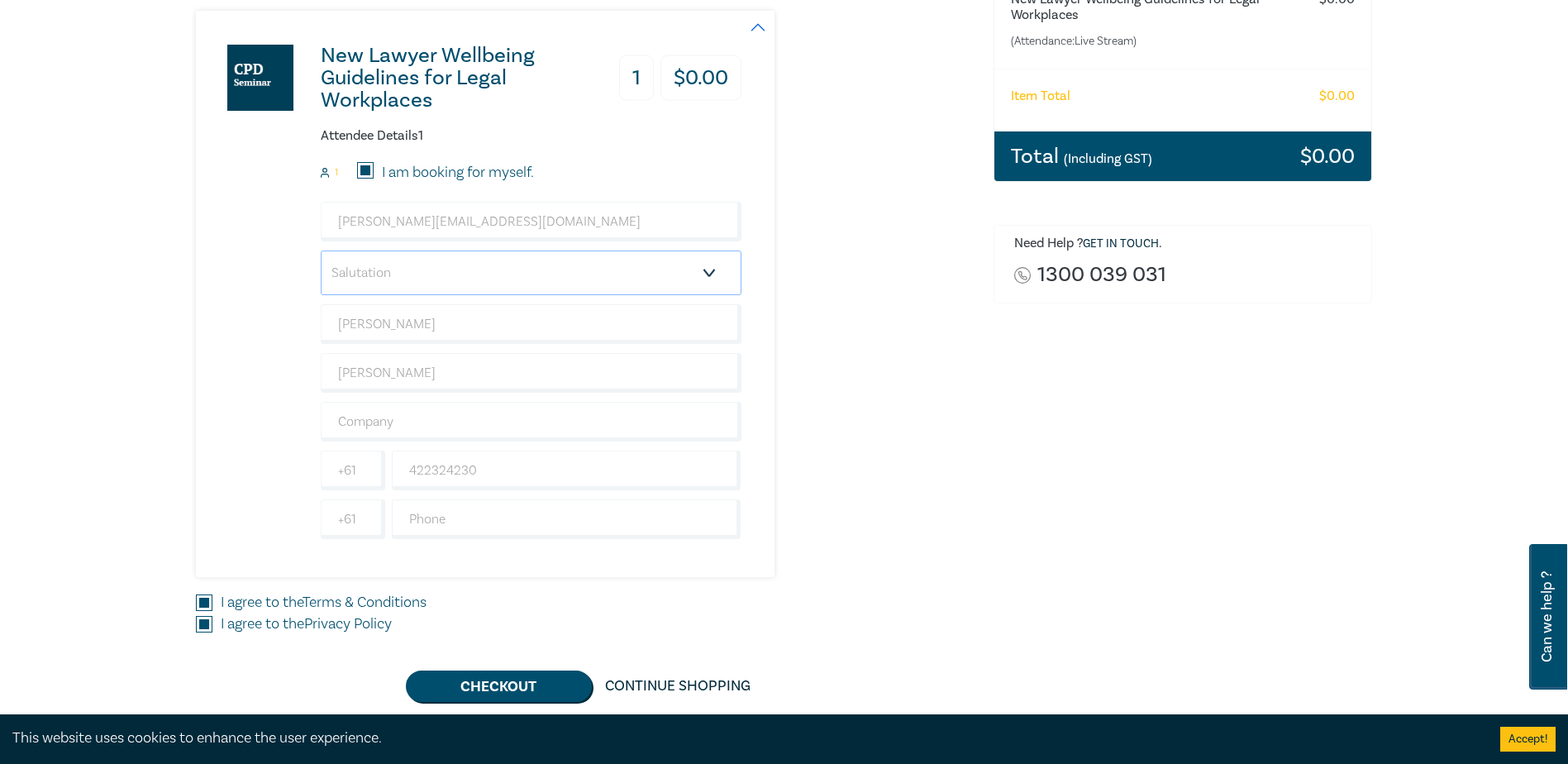
click at [714, 272] on select "Salutation Mr. Mrs. Ms. Miss Dr. Prof. Other" at bounding box center [531, 272] width 421 height 44
select select "Ms."
click at [320, 250] on select "Salutation Mr. Mrs. Ms. Miss Dr. Prof. Other" at bounding box center [531, 272] width 421 height 44
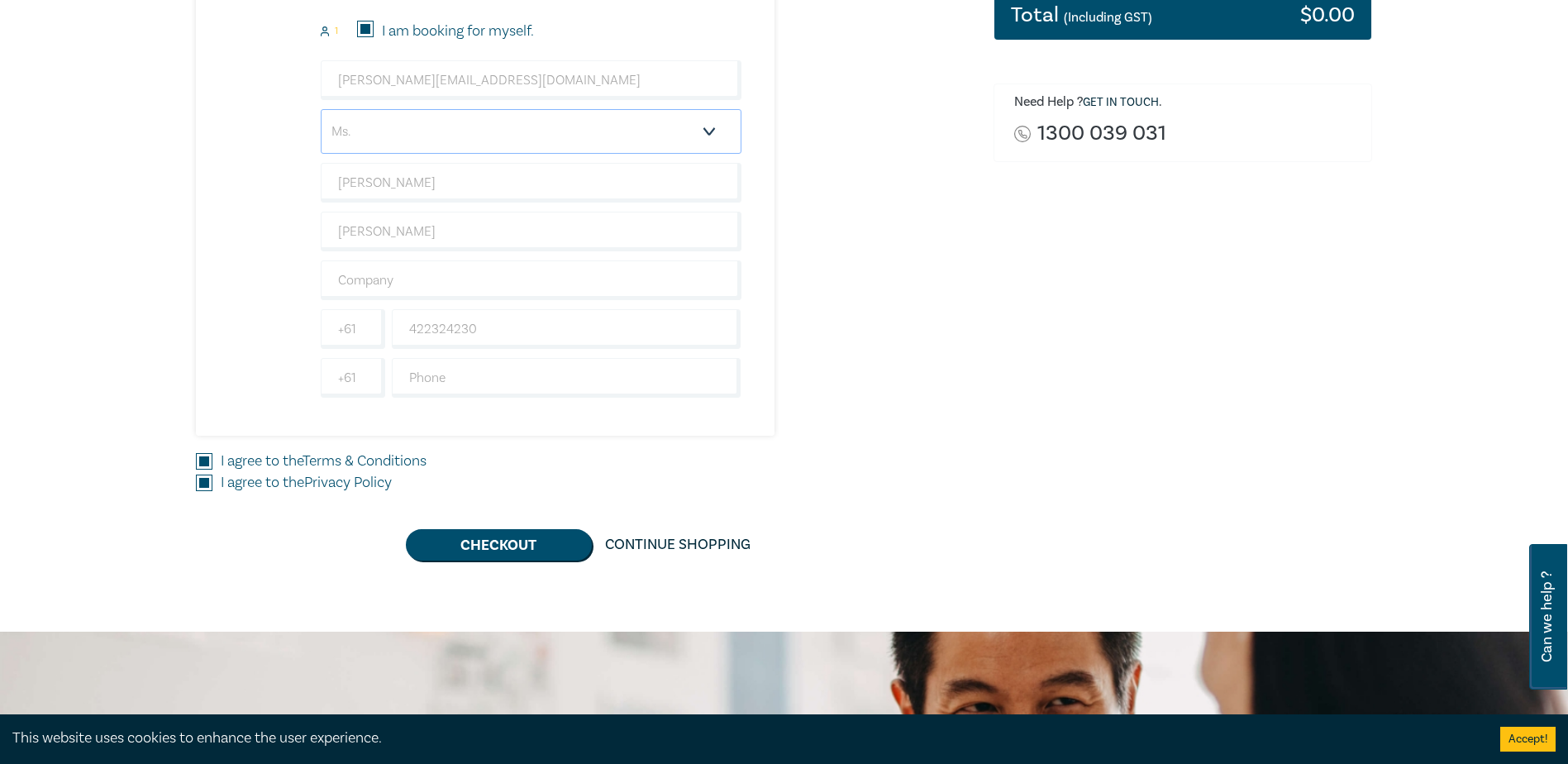
scroll to position [496, 0]
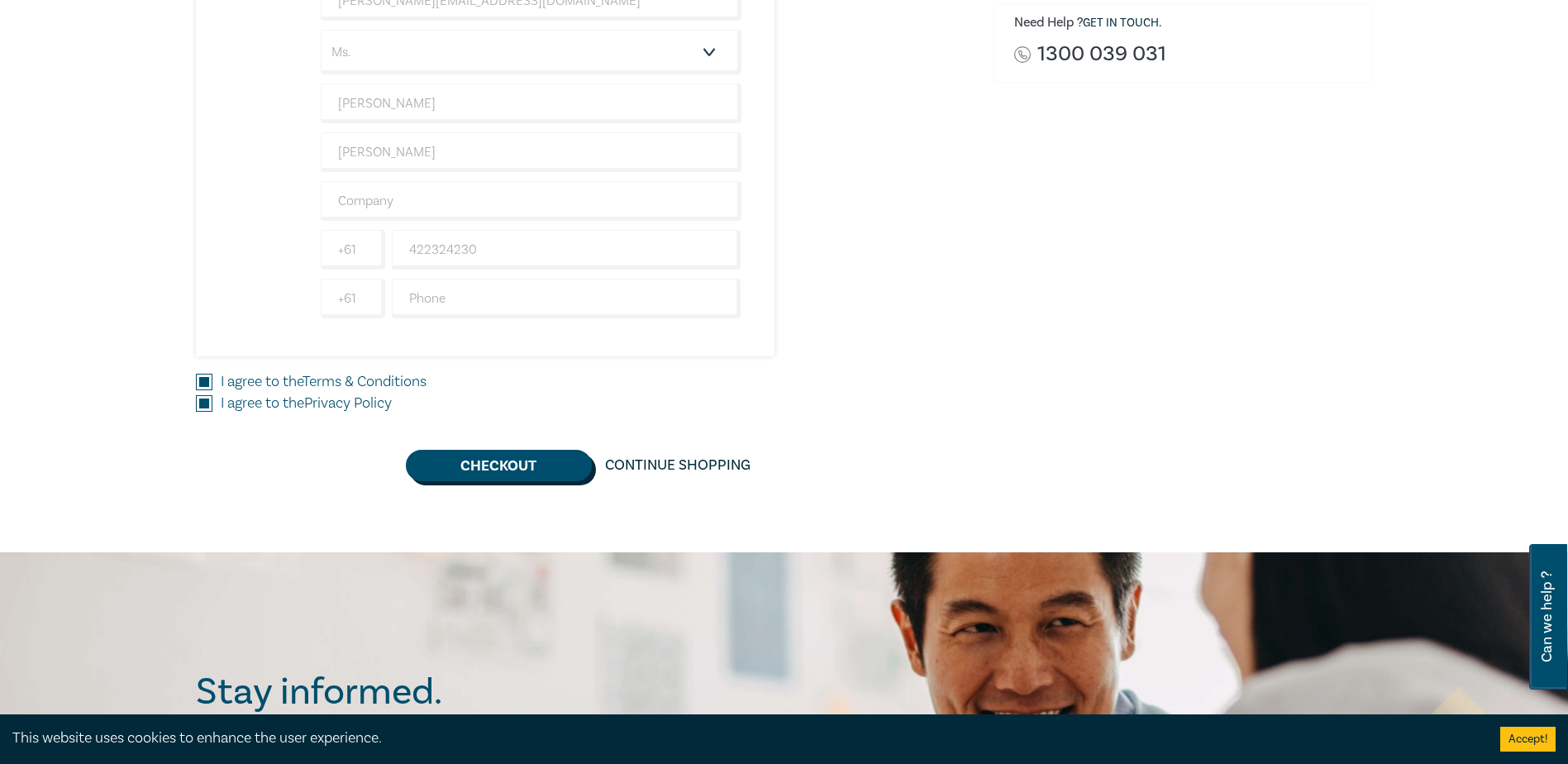
click at [495, 466] on button "Checkout" at bounding box center [499, 466] width 186 height 32
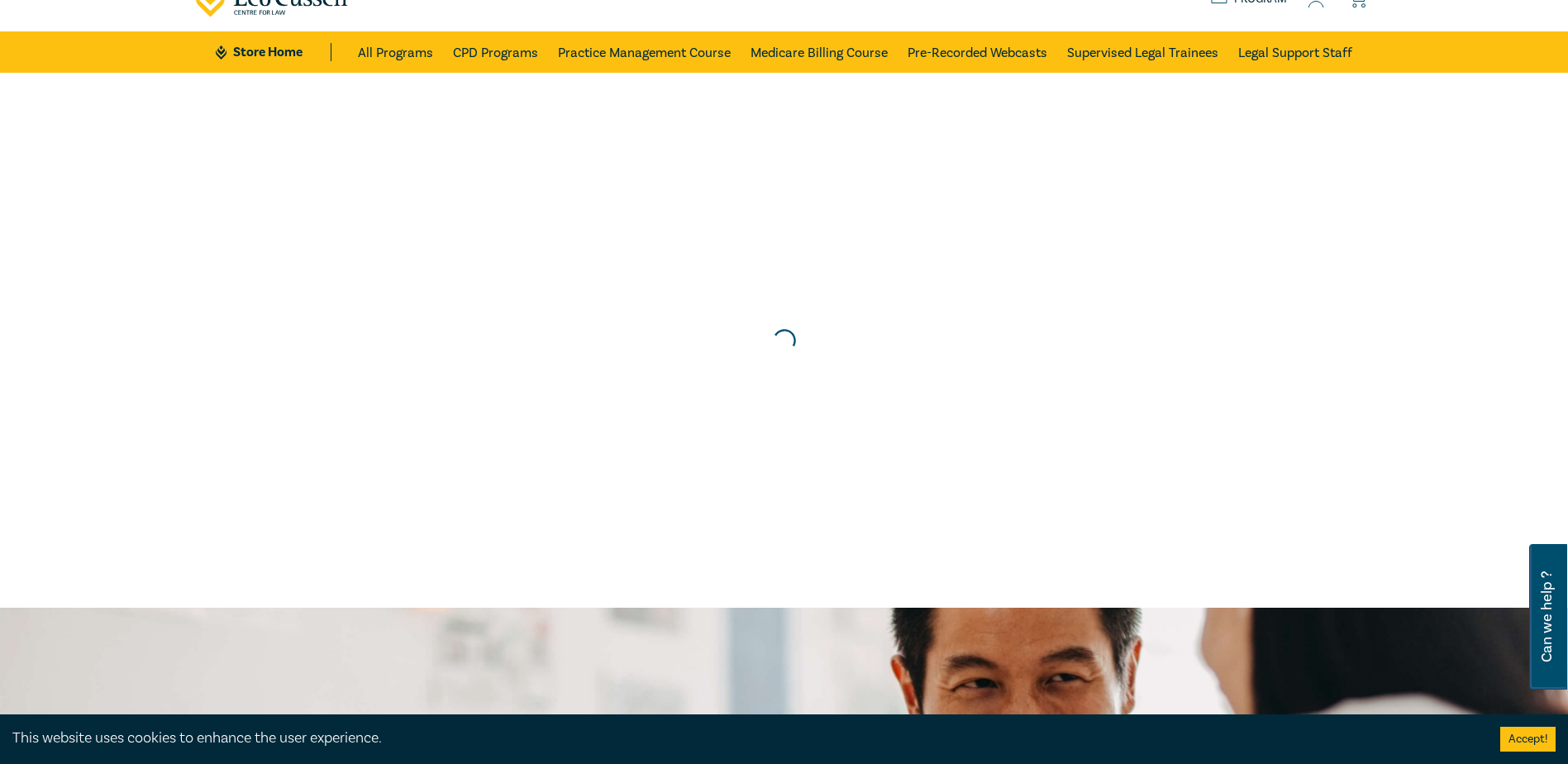
scroll to position [0, 0]
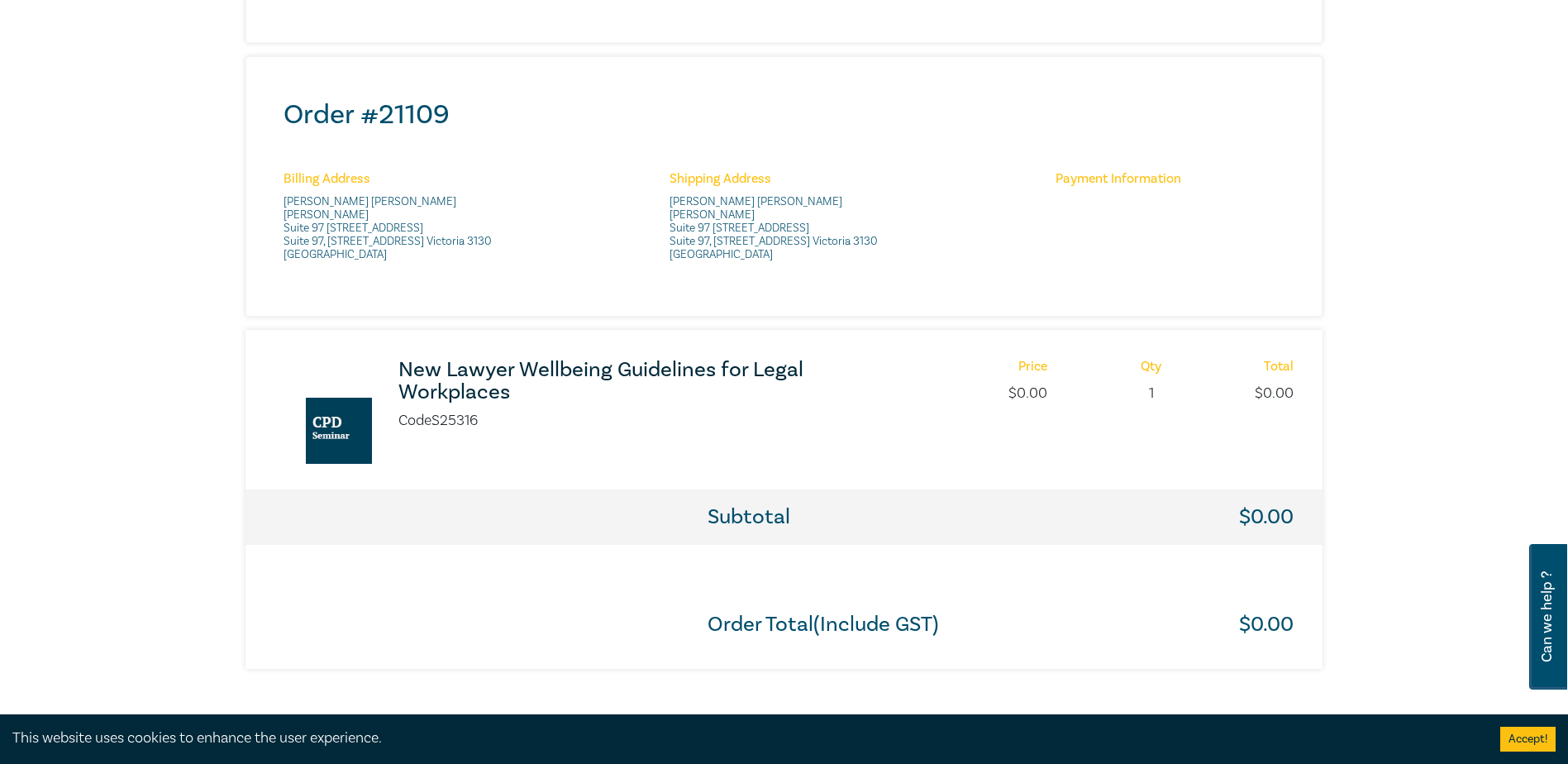
scroll to position [552, 0]
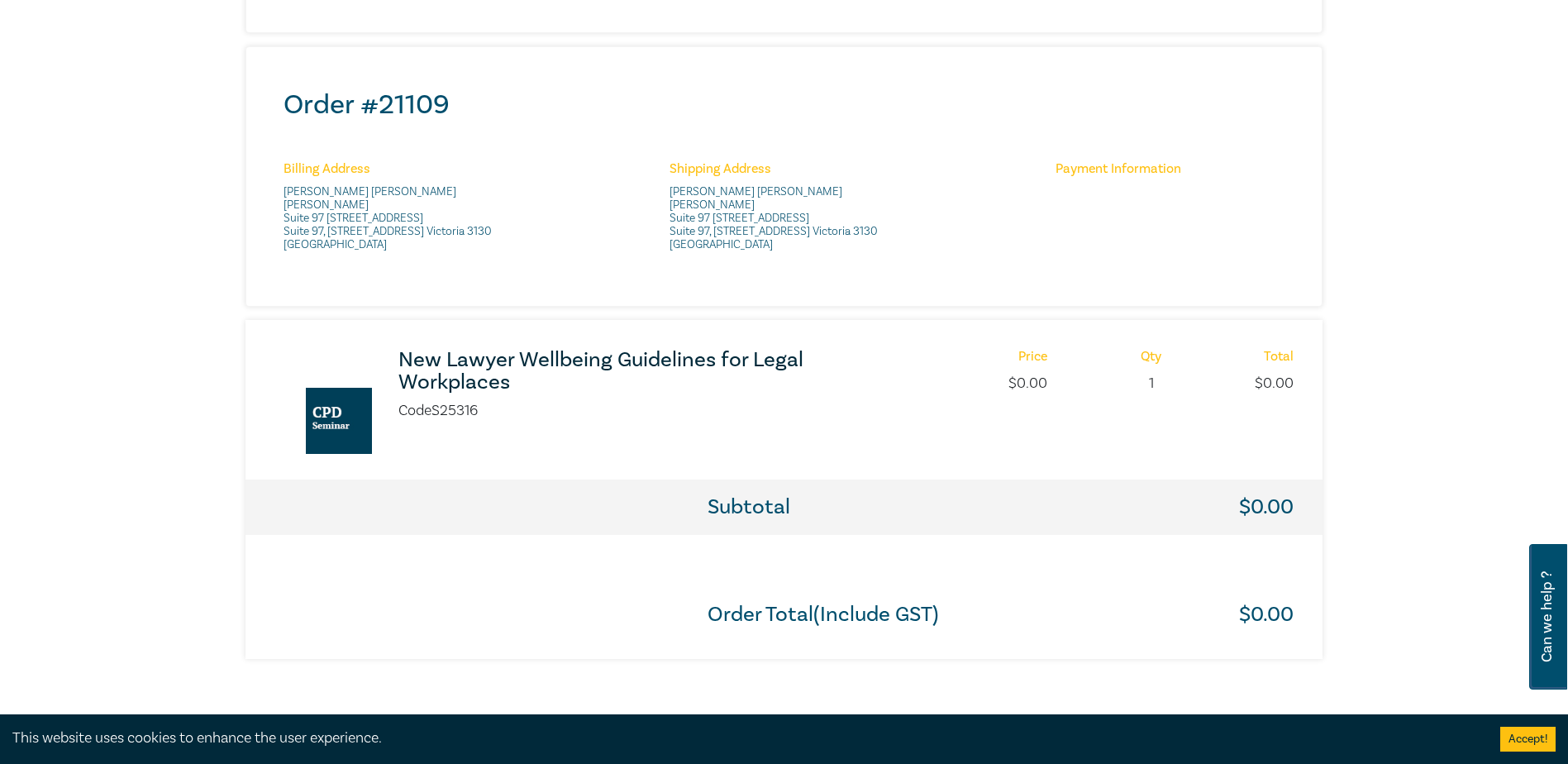
click at [472, 361] on h3 "New Lawyer Wellbeing Guidelines for Legal Workplaces" at bounding box center [617, 371] width 438 height 44
